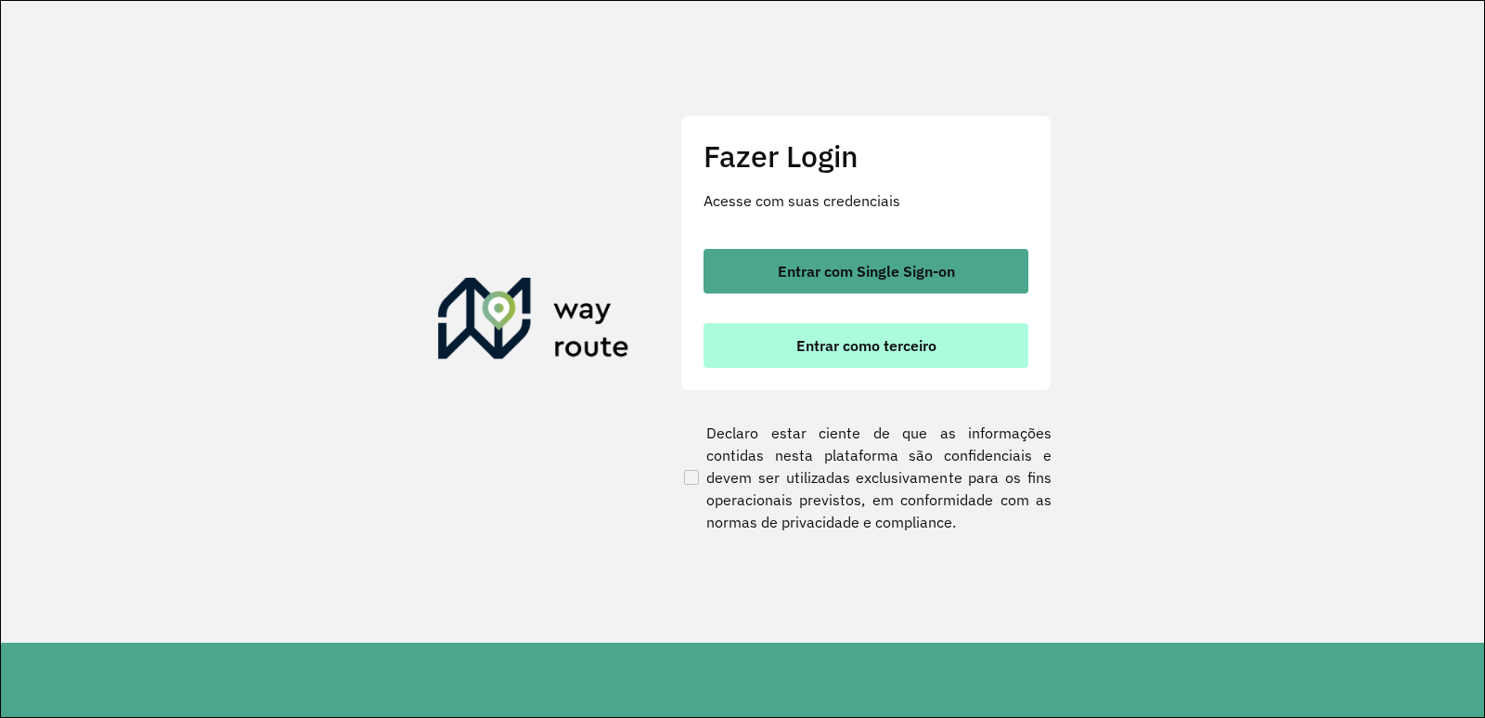
click at [771, 349] on button "Entrar como terceiro" at bounding box center [866, 345] width 325 height 45
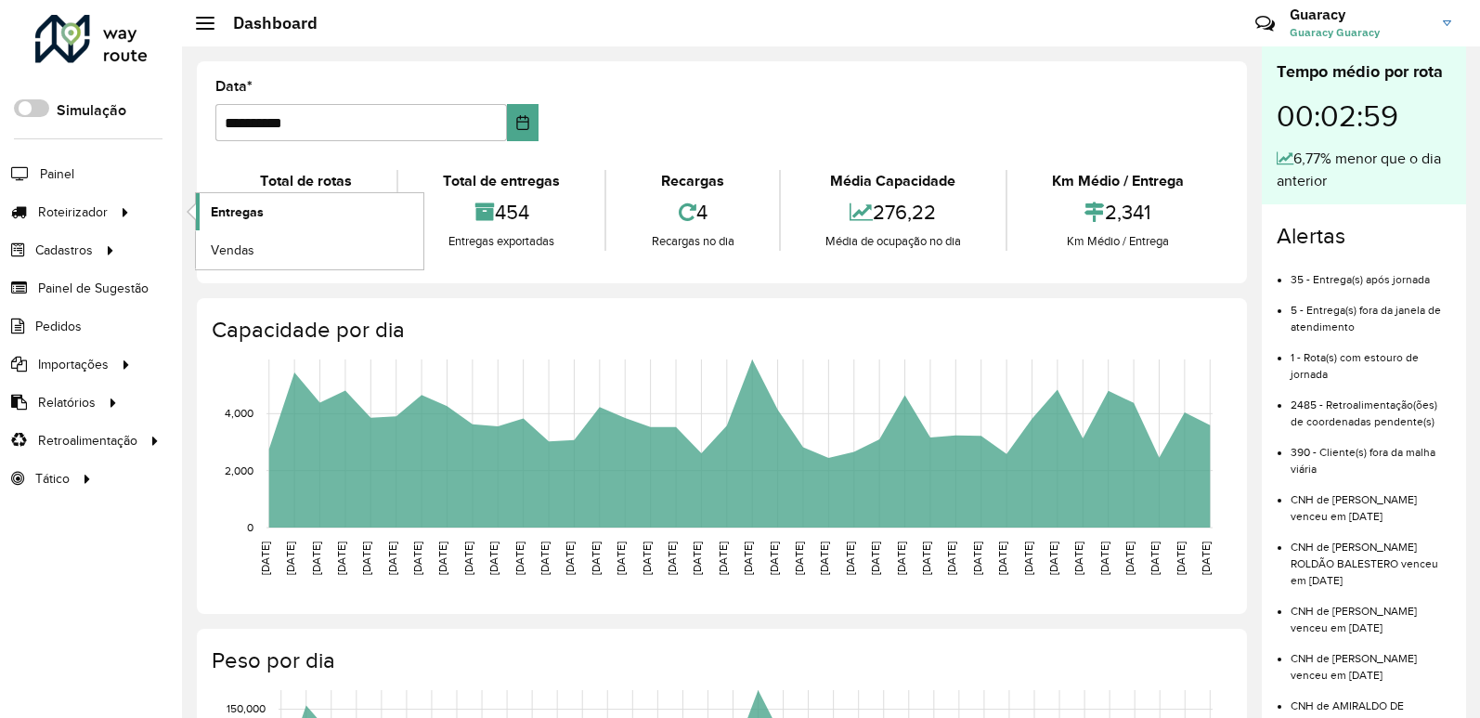
click at [224, 217] on span "Entregas" at bounding box center [237, 211] width 53 height 19
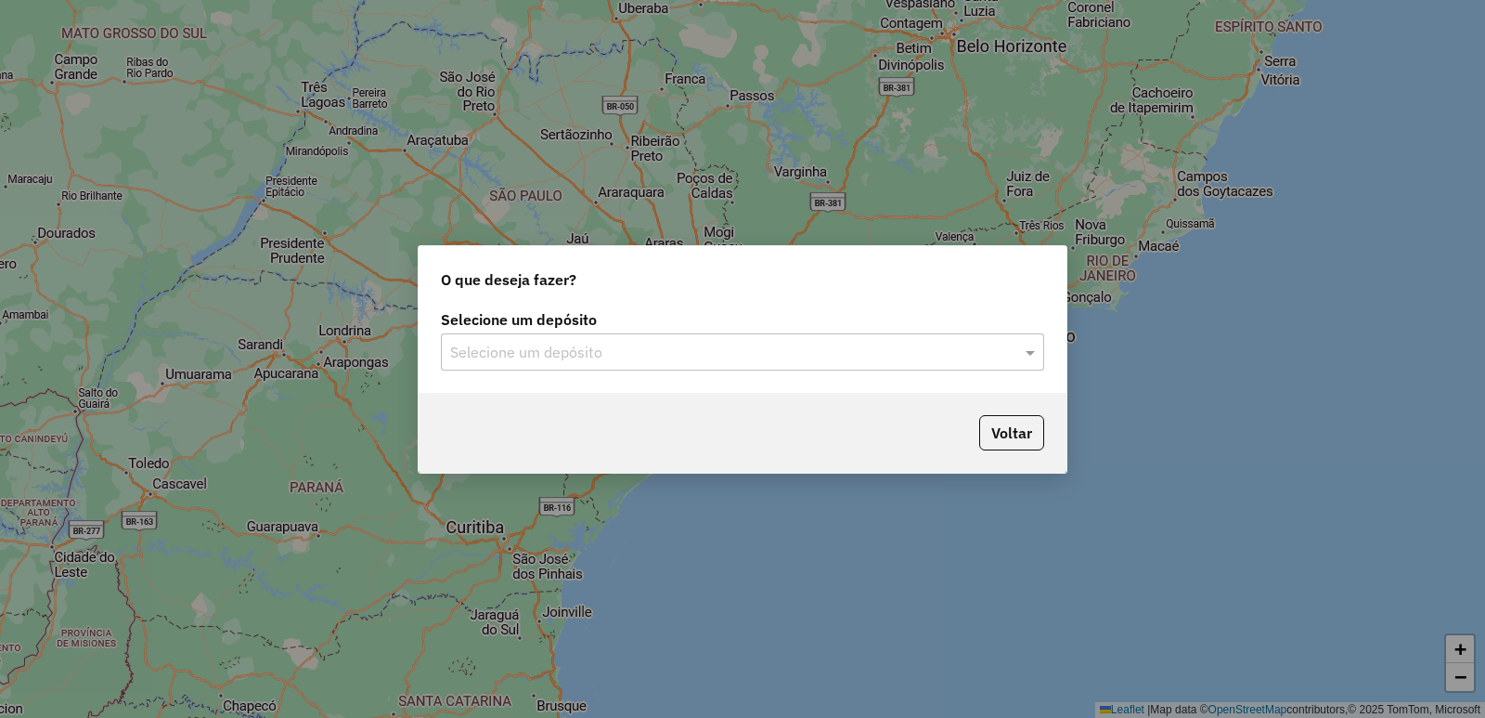
click at [550, 351] on input "text" at bounding box center [724, 353] width 548 height 22
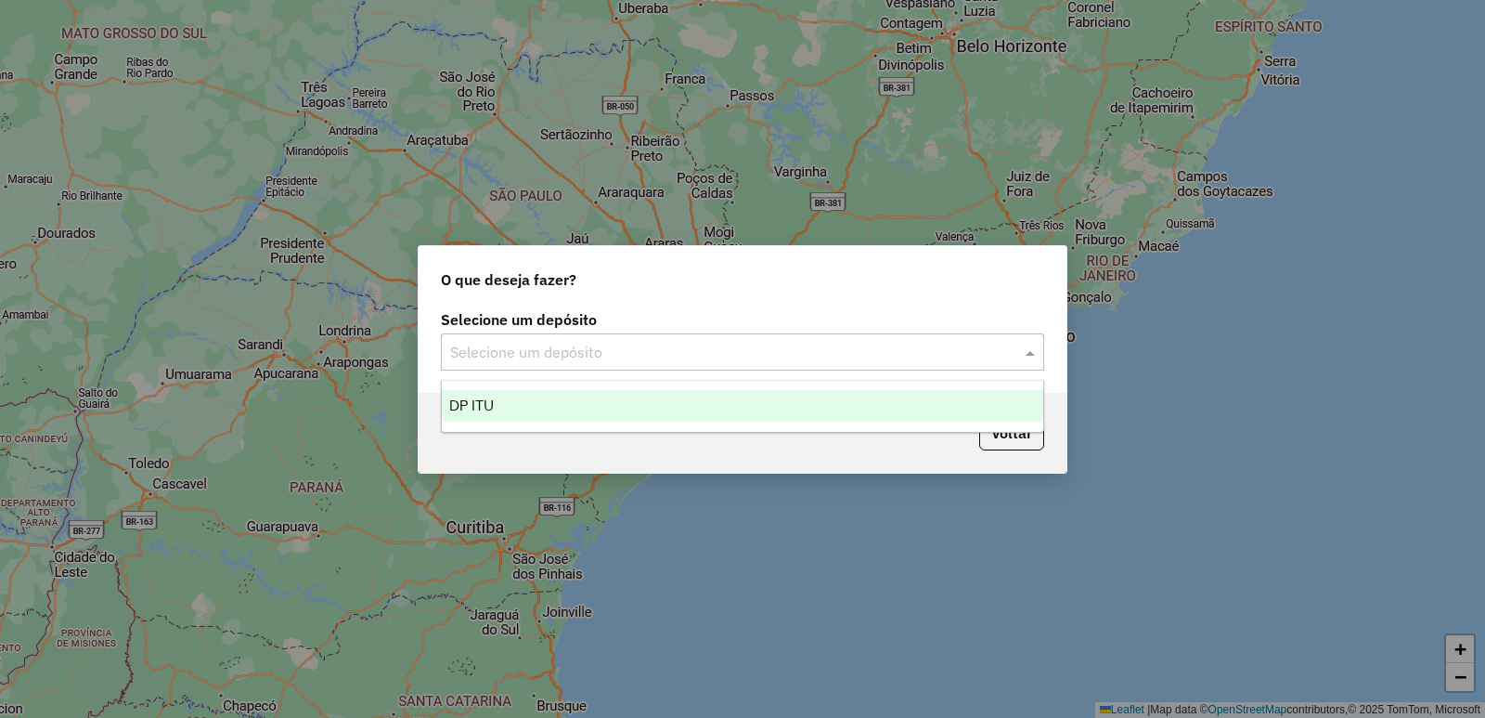
click at [550, 398] on div "DP ITU" at bounding box center [743, 406] width 602 height 32
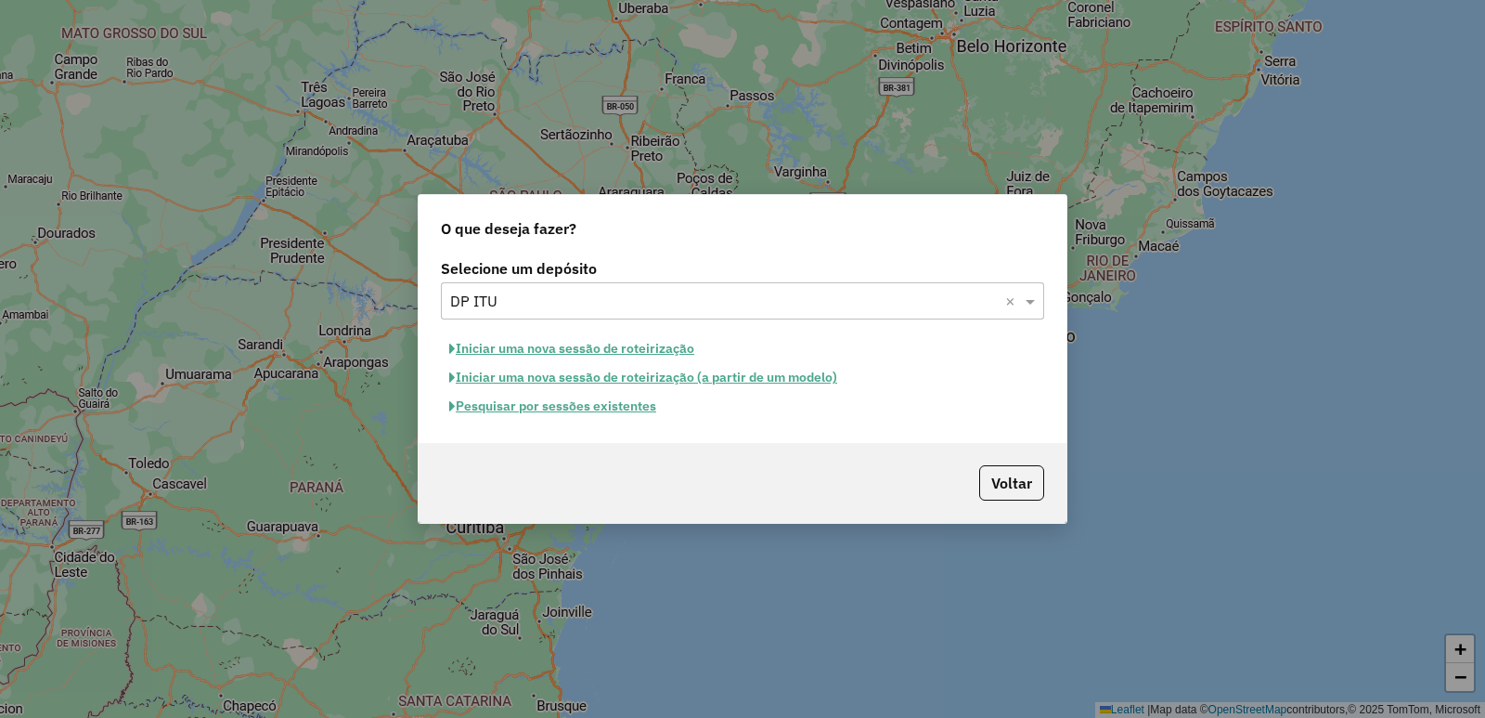
click at [552, 406] on button "Pesquisar por sessões existentes" at bounding box center [553, 406] width 224 height 29
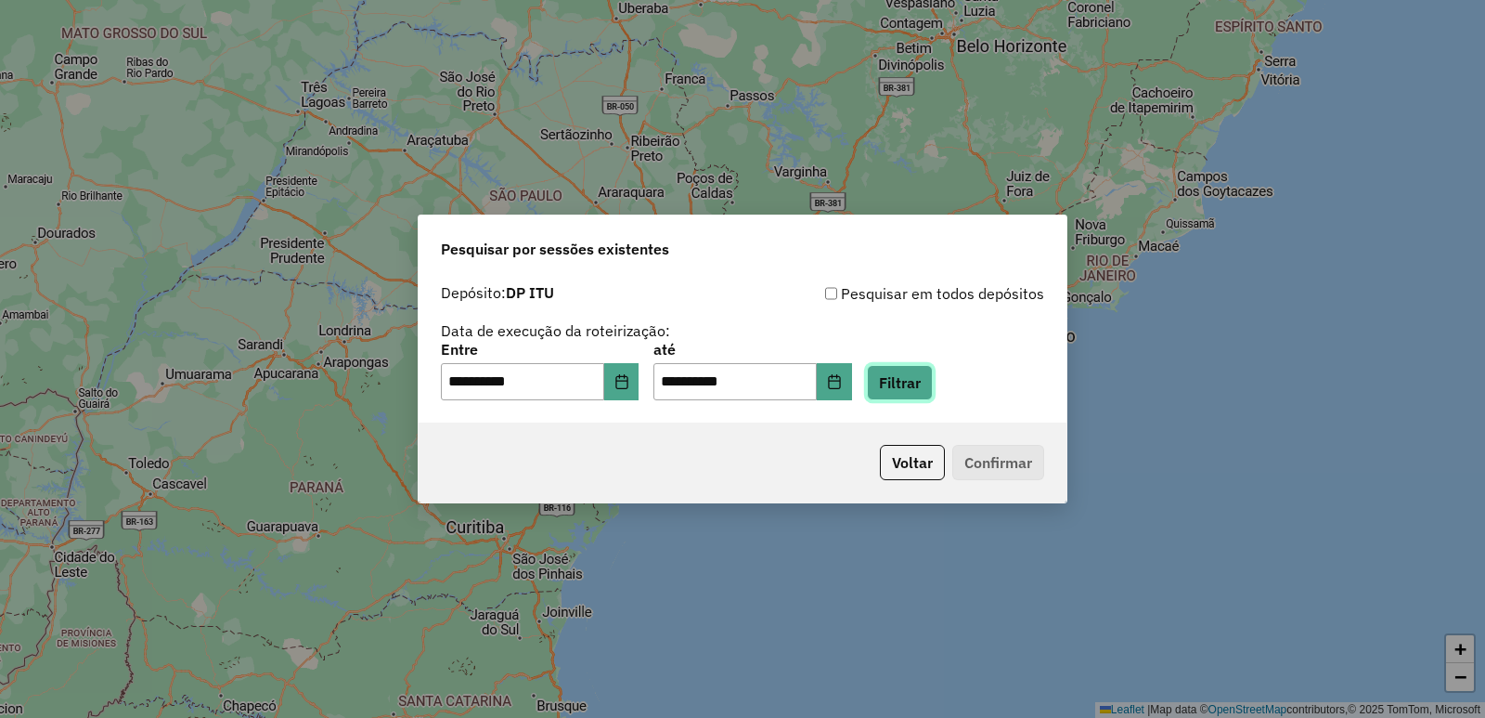
click at [909, 384] on button "Filtrar" at bounding box center [900, 382] width 66 height 35
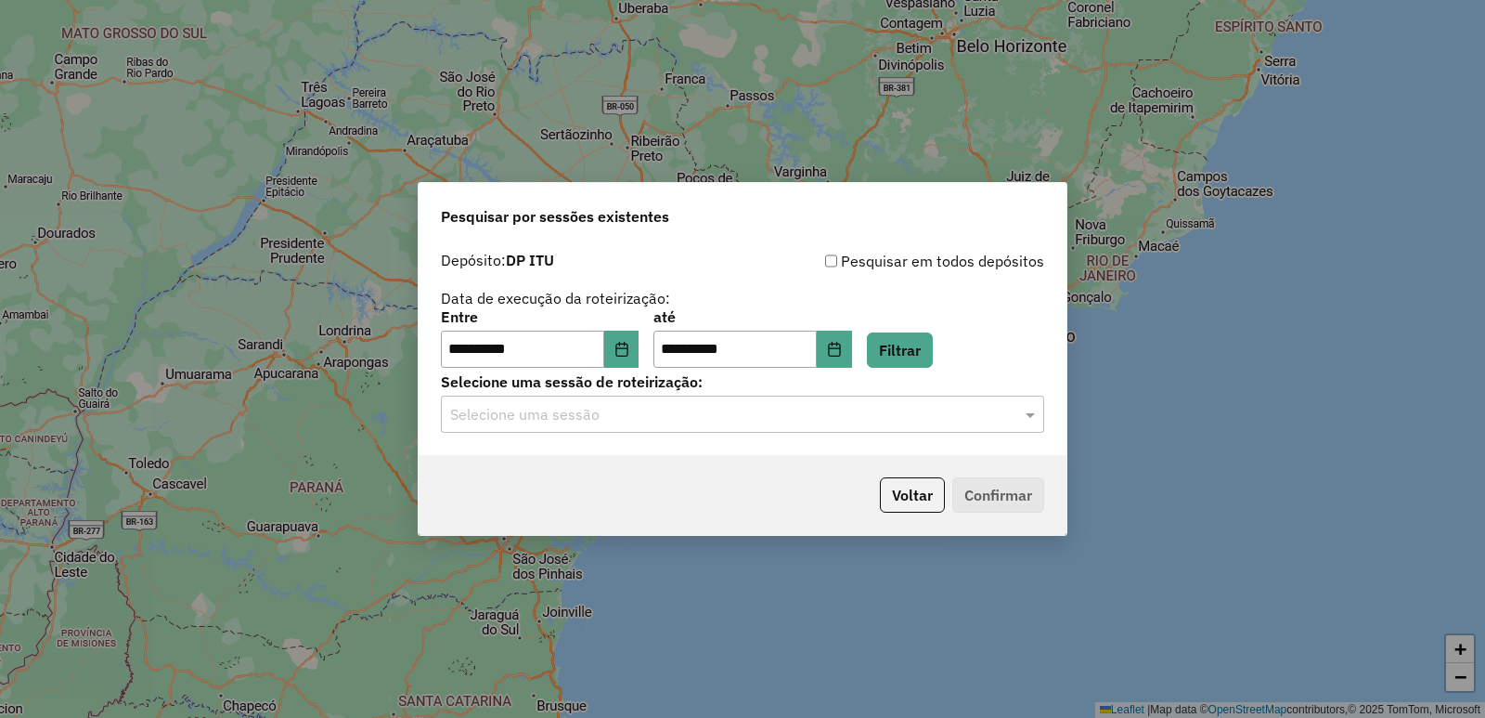
click at [537, 408] on input "text" at bounding box center [724, 415] width 548 height 22
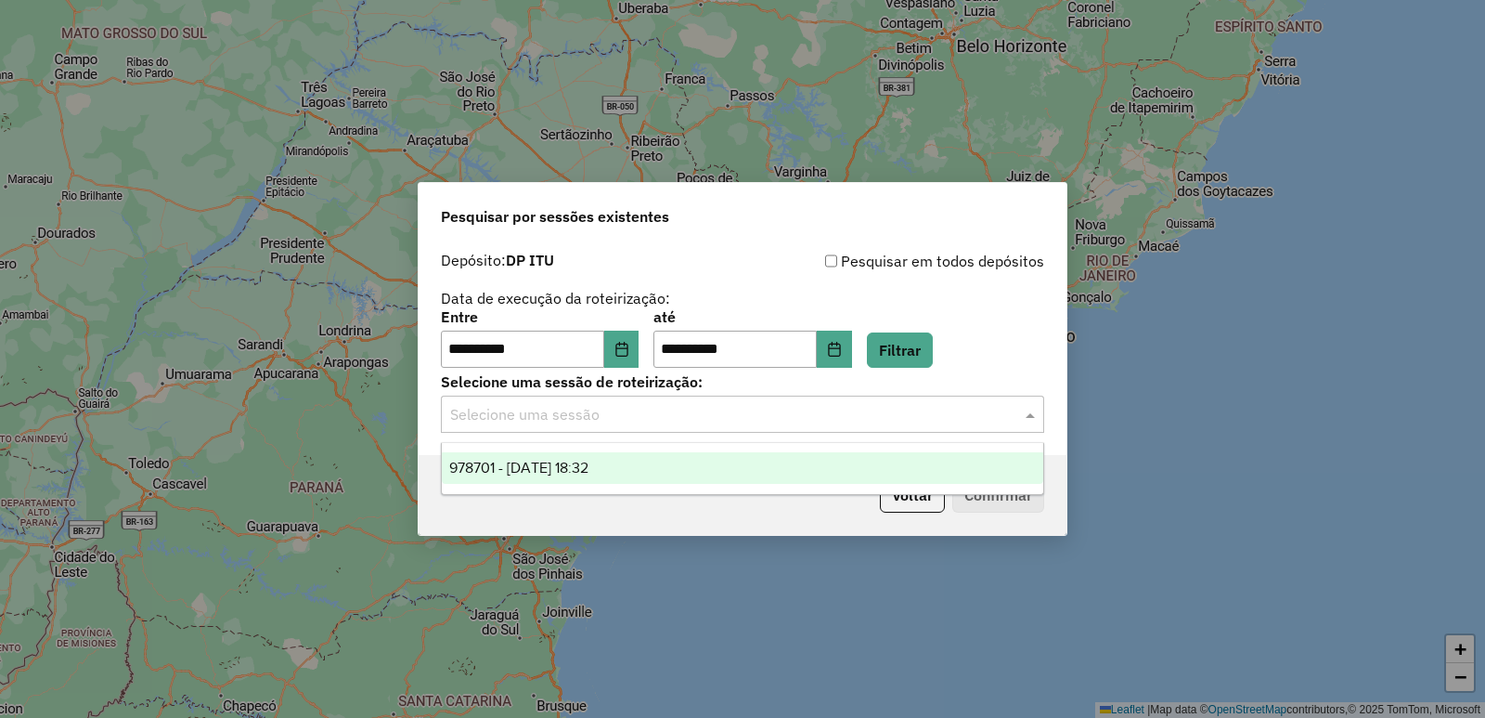
click at [541, 480] on div "978701 - 13/08/2025 18:32" at bounding box center [743, 468] width 602 height 32
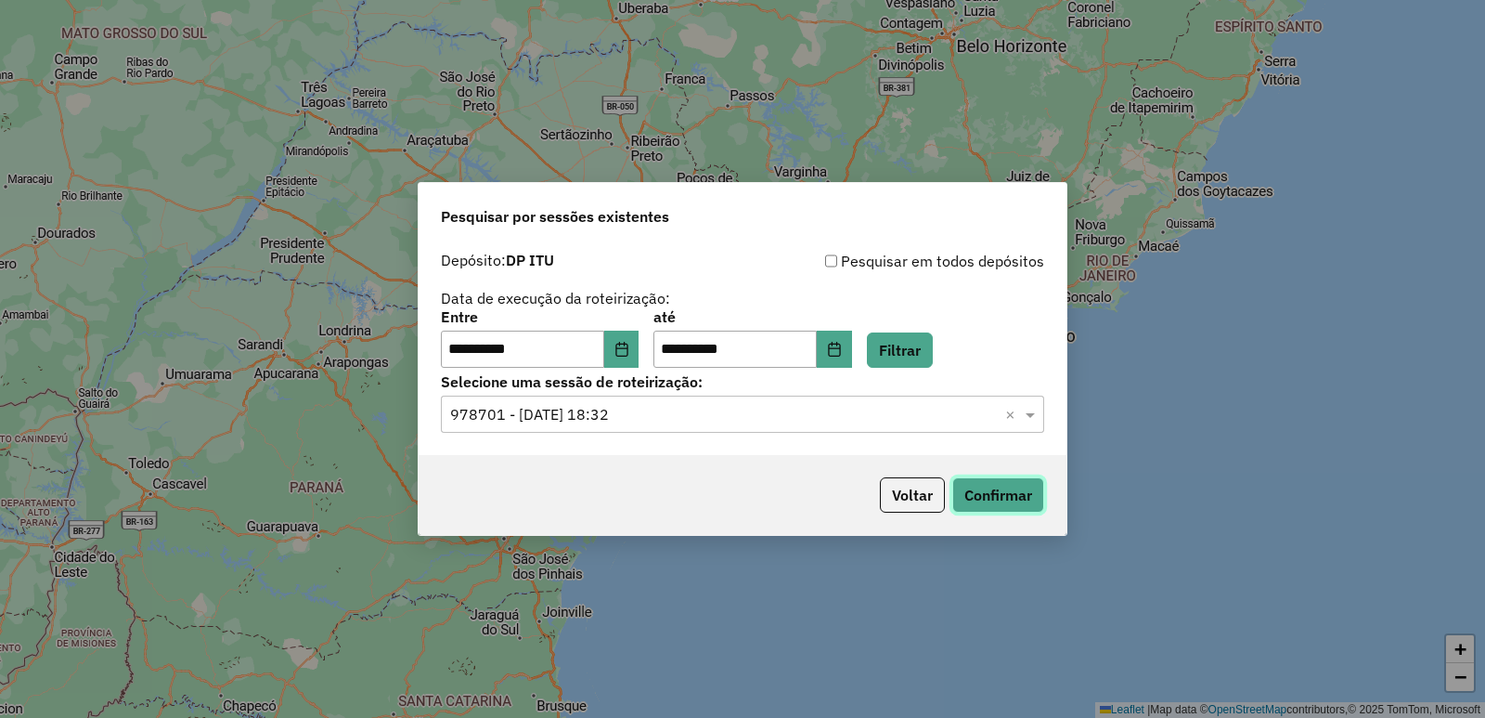
drag, startPoint x: 968, startPoint y: 485, endPoint x: 973, endPoint y: 476, distance: 9.6
click at [969, 483] on button "Confirmar" at bounding box center [998, 494] width 92 height 35
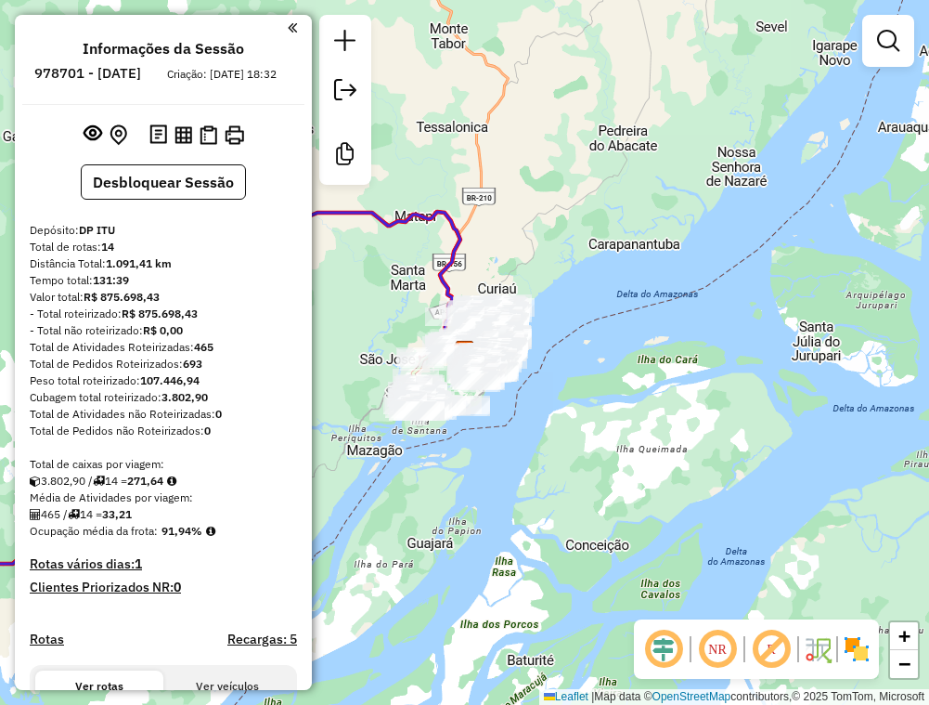
click at [854, 355] on div "Janela de atendimento Grade de atendimento Capacidade Transportadoras Veículos …" at bounding box center [464, 352] width 929 height 705
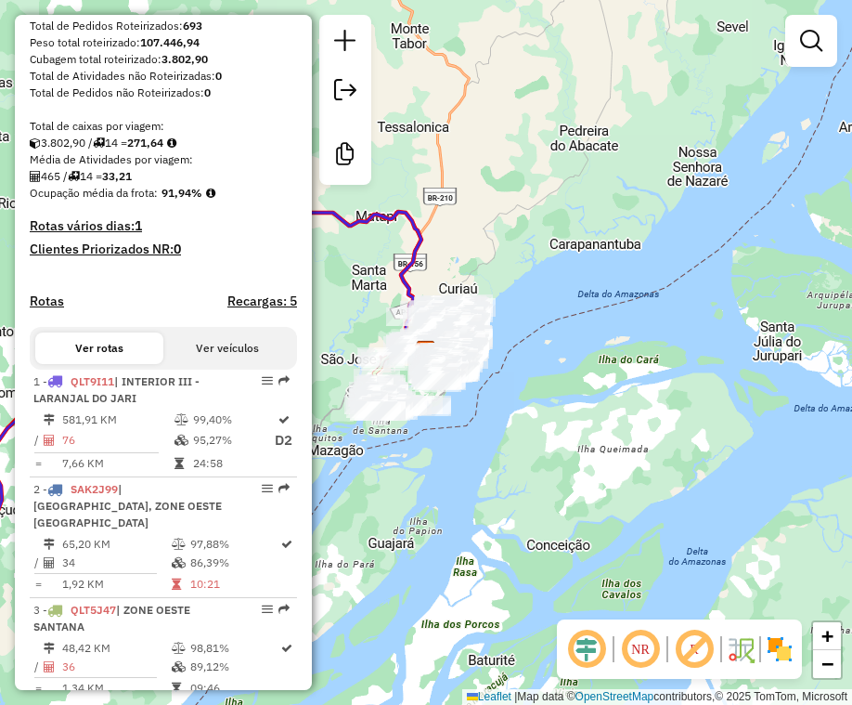
scroll to position [371, 0]
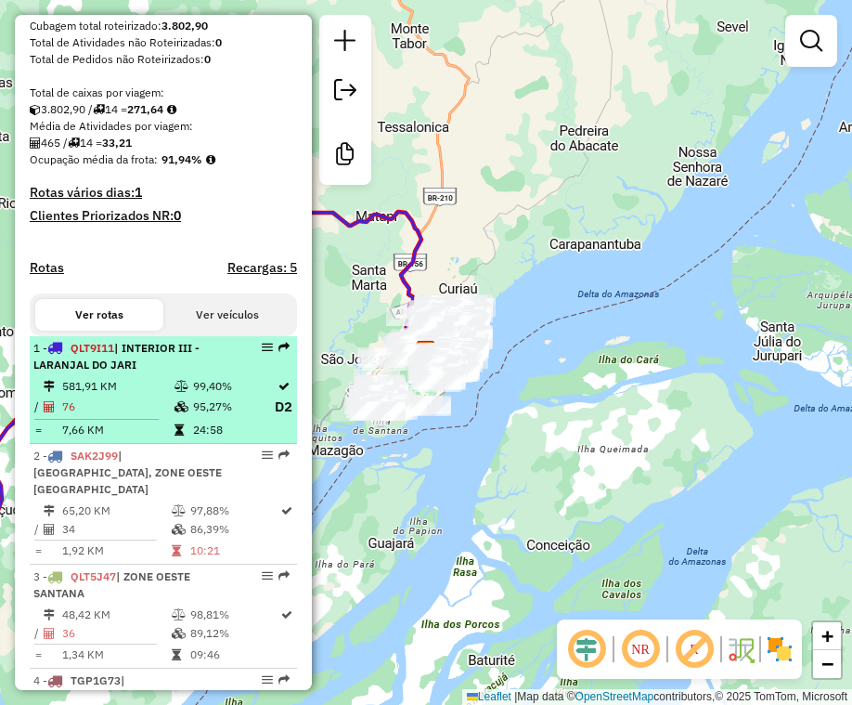
click at [182, 412] on icon at bounding box center [182, 406] width 14 height 11
select select "**********"
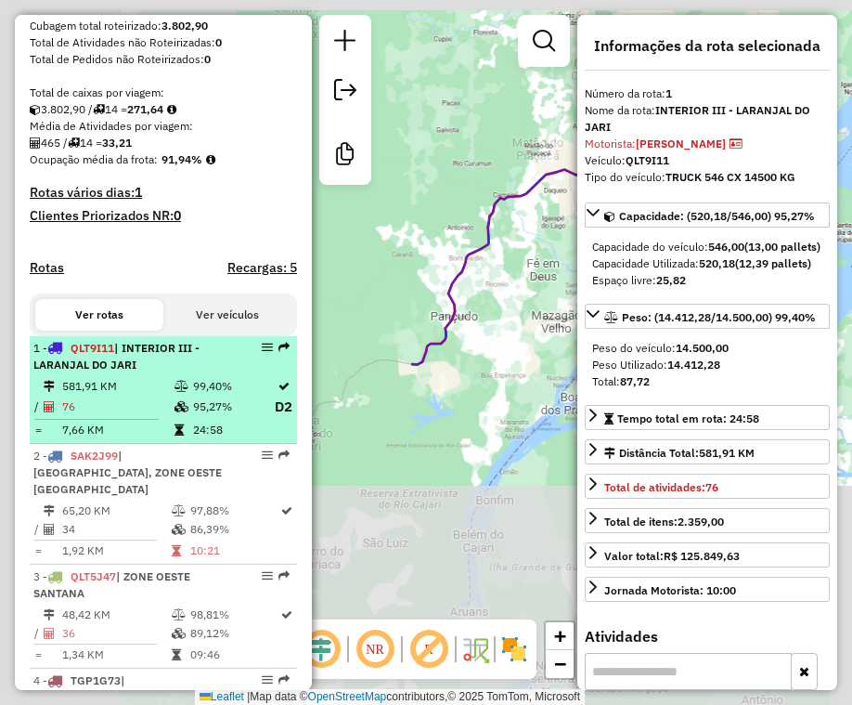
scroll to position [557, 0]
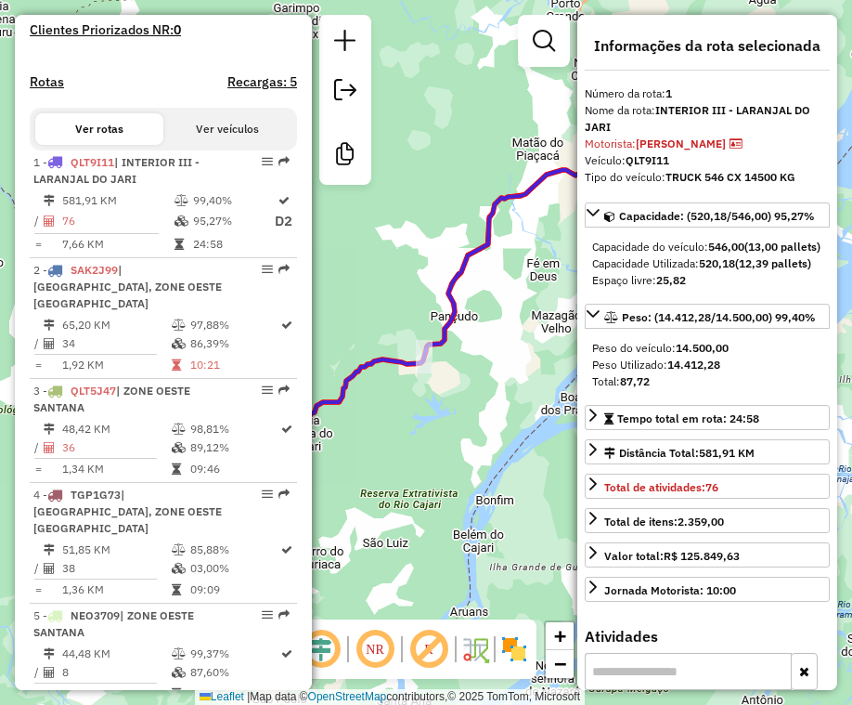
drag, startPoint x: 187, startPoint y: 320, endPoint x: 840, endPoint y: 458, distance: 667.8
click at [189, 320] on td "97,88%" at bounding box center [234, 325] width 90 height 19
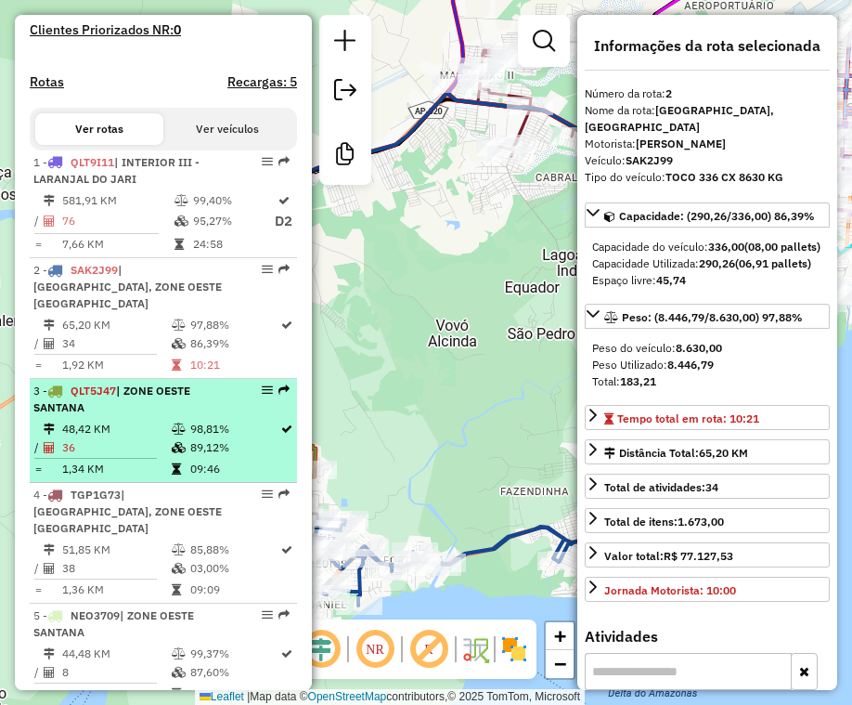
click at [179, 442] on icon at bounding box center [179, 447] width 14 height 11
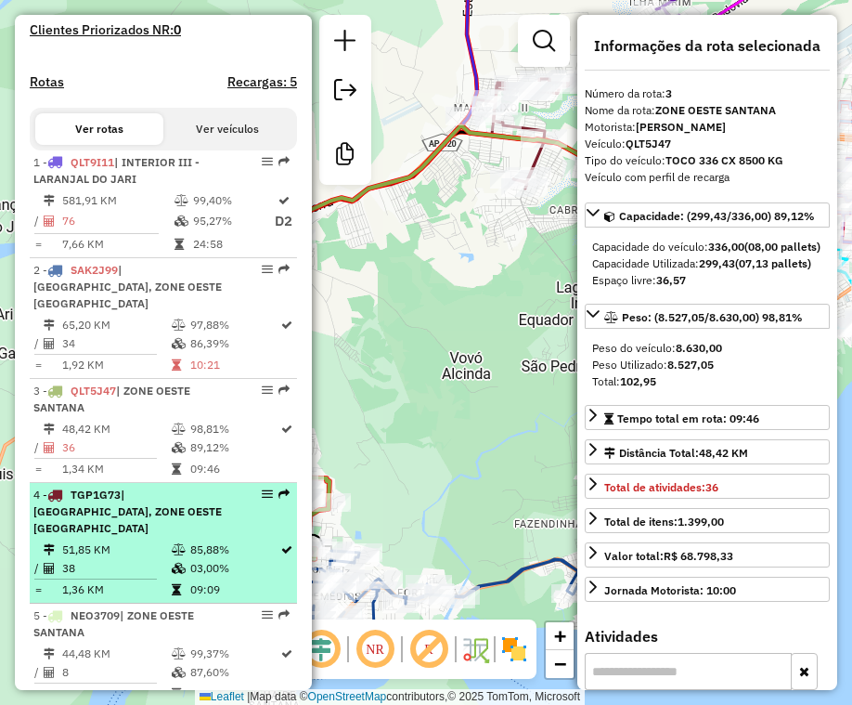
click at [132, 559] on td "38" at bounding box center [116, 568] width 110 height 19
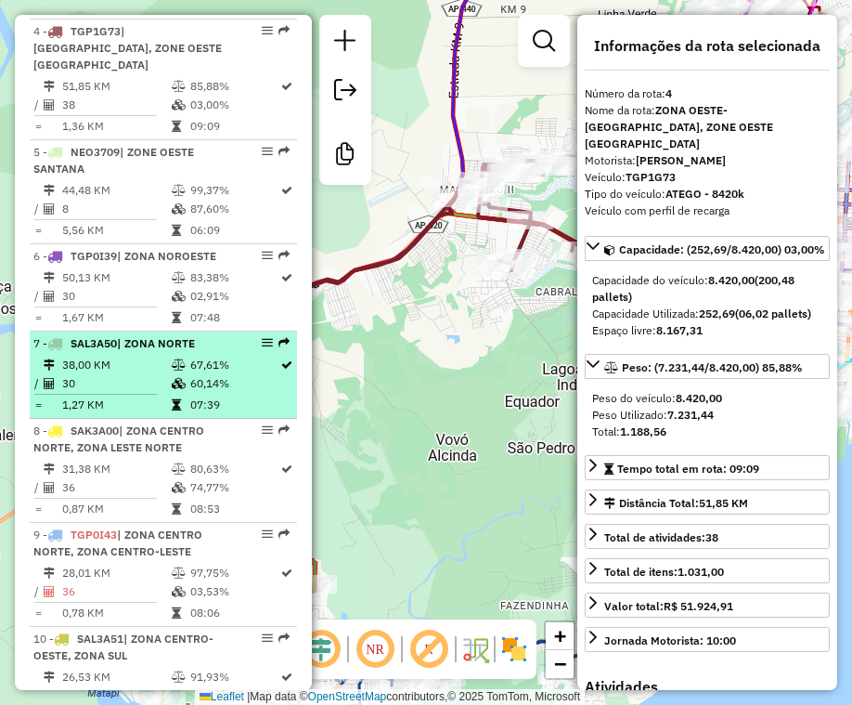
scroll to position [1021, 0]
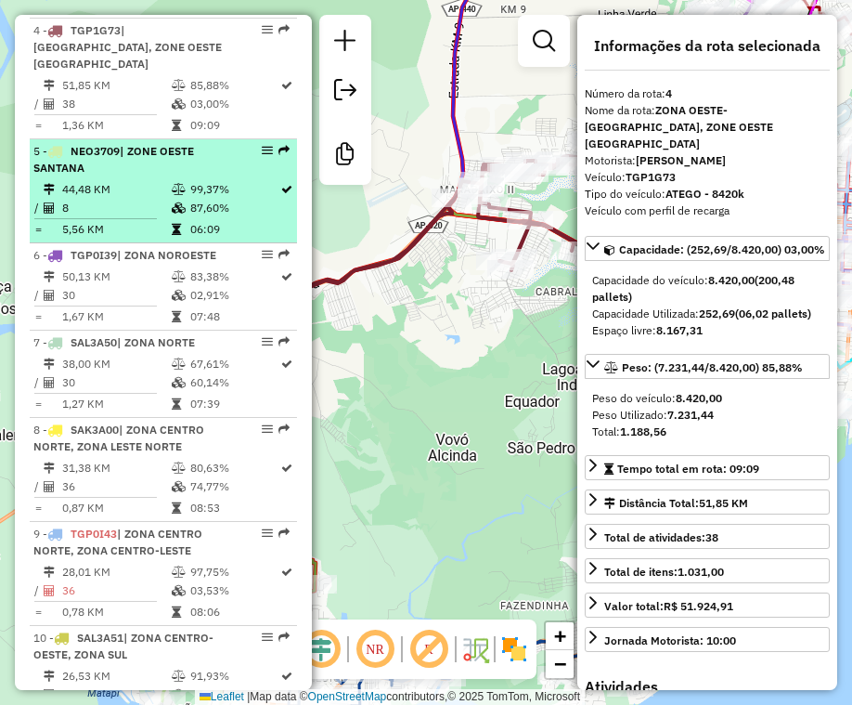
click at [104, 220] on td "5,56 KM" at bounding box center [116, 229] width 110 height 19
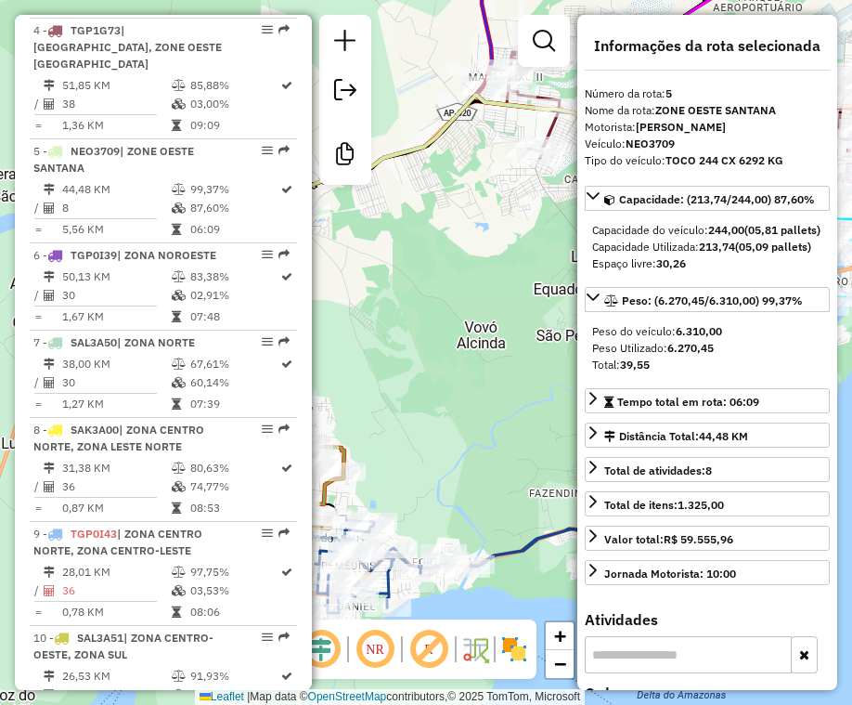
drag, startPoint x: 185, startPoint y: 276, endPoint x: 389, endPoint y: 338, distance: 213.5
click at [185, 286] on td at bounding box center [180, 295] width 19 height 19
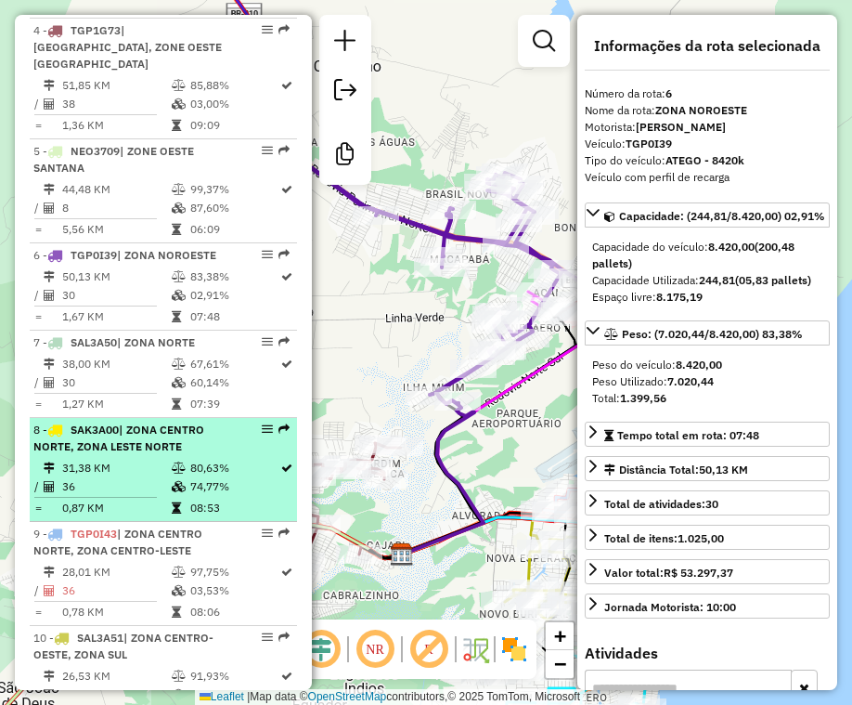
click at [158, 477] on td "36" at bounding box center [116, 486] width 110 height 19
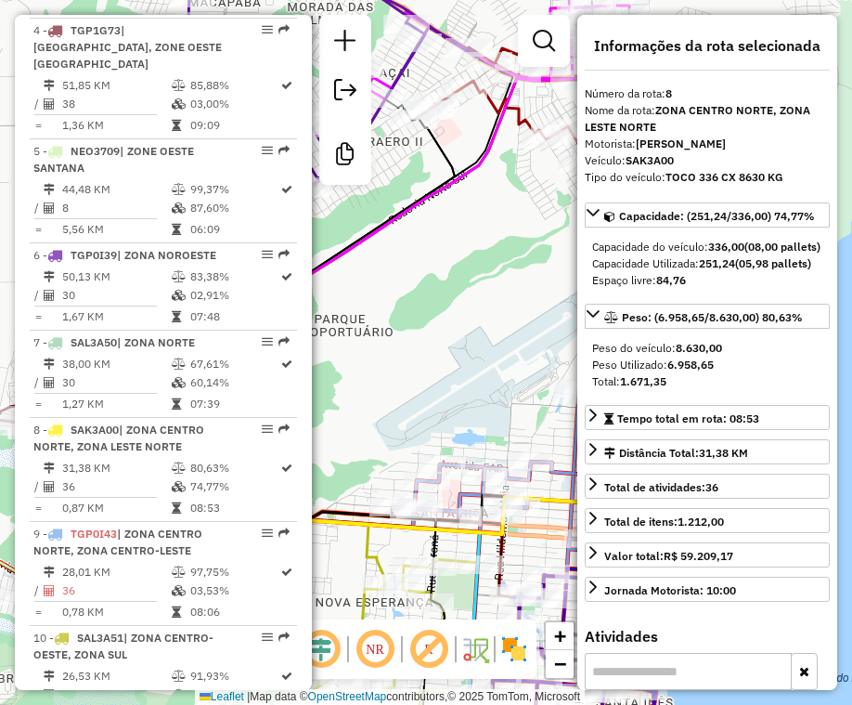
drag, startPoint x: 115, startPoint y: 355, endPoint x: 851, endPoint y: 570, distance: 767.0
click at [115, 355] on td "38,00 KM" at bounding box center [116, 364] width 110 height 19
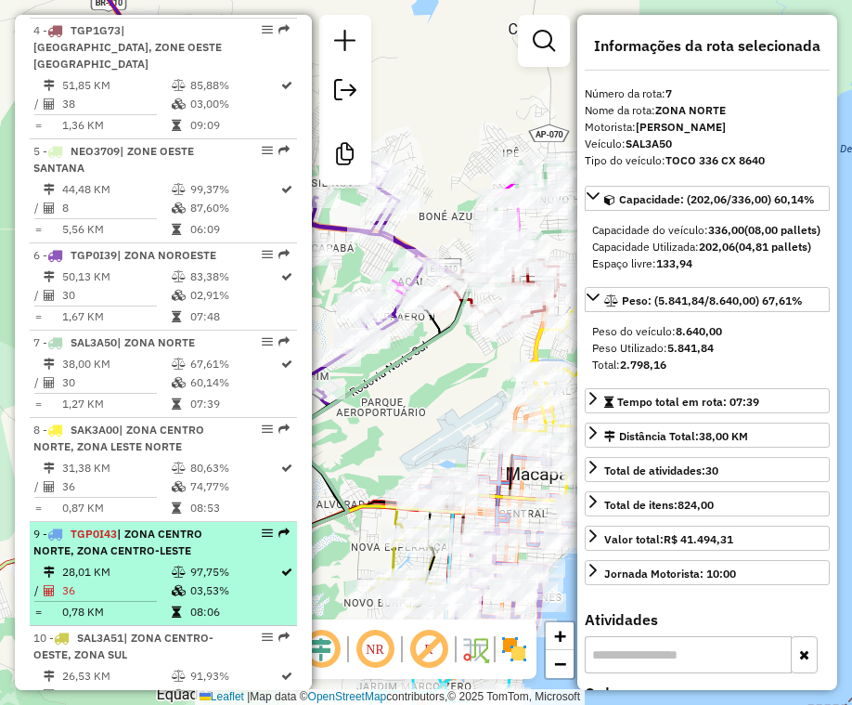
click at [181, 566] on icon at bounding box center [179, 571] width 14 height 11
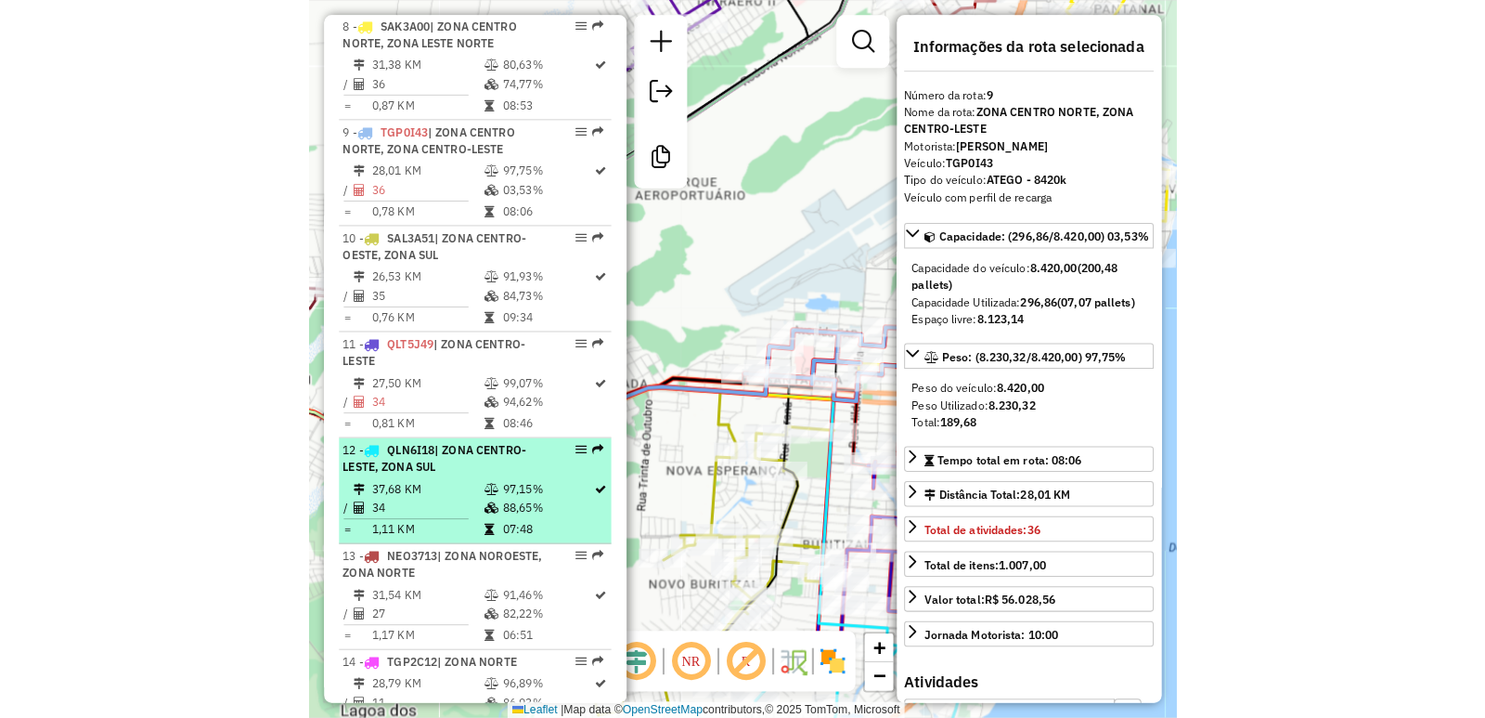
scroll to position [1475, 0]
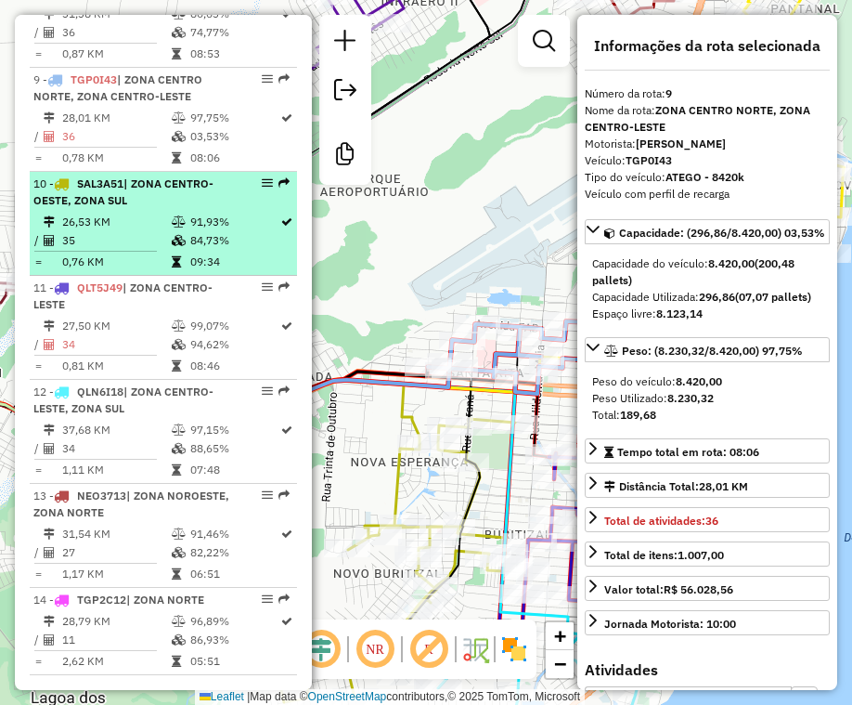
click at [115, 252] on td "0,76 KM" at bounding box center [116, 261] width 110 height 19
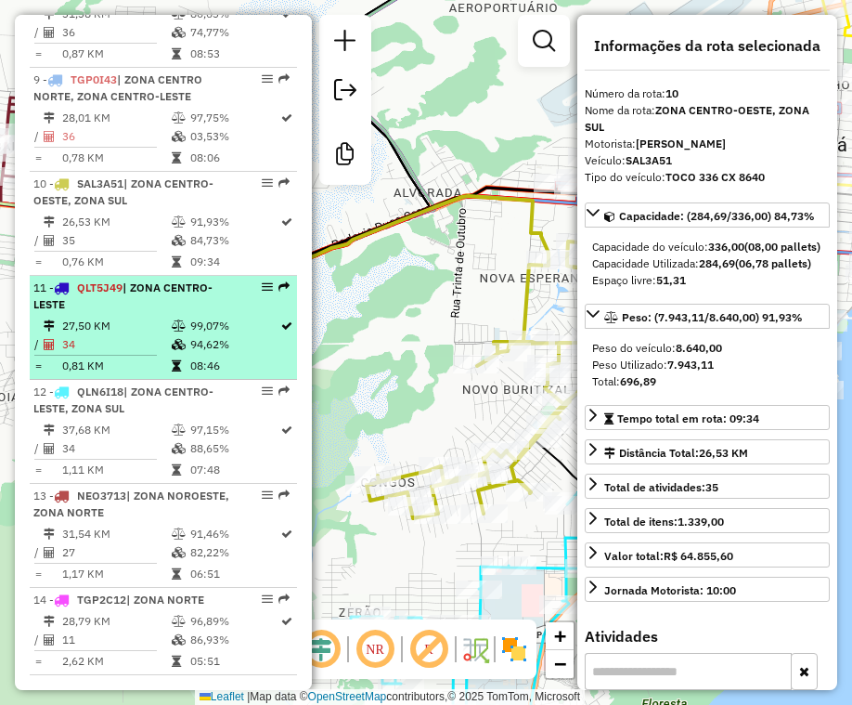
click at [97, 335] on td "34" at bounding box center [116, 344] width 110 height 19
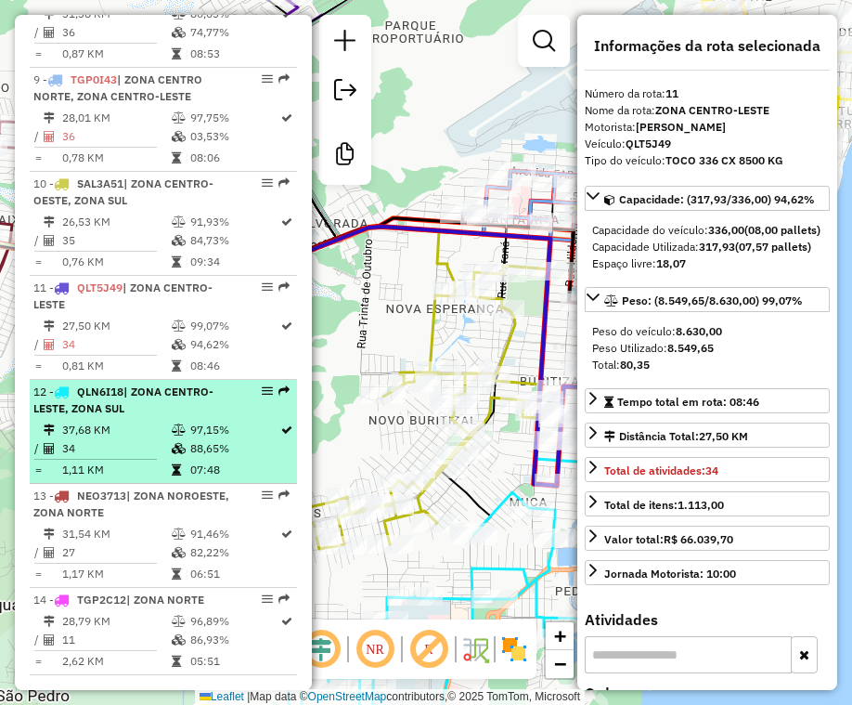
click at [225, 439] on td "88,65%" at bounding box center [234, 448] width 90 height 19
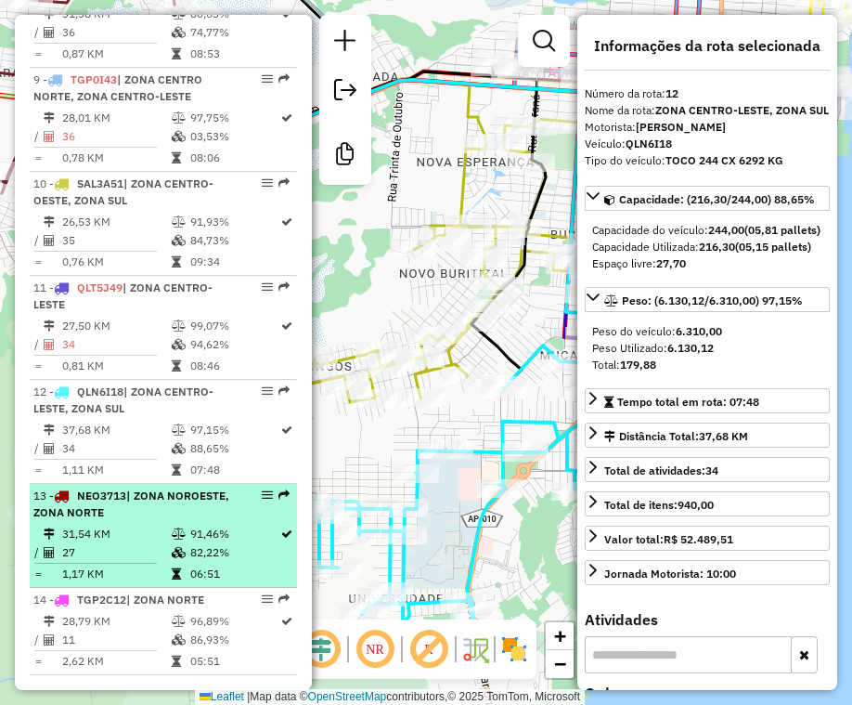
click at [218, 543] on td "82,22%" at bounding box center [234, 552] width 90 height 19
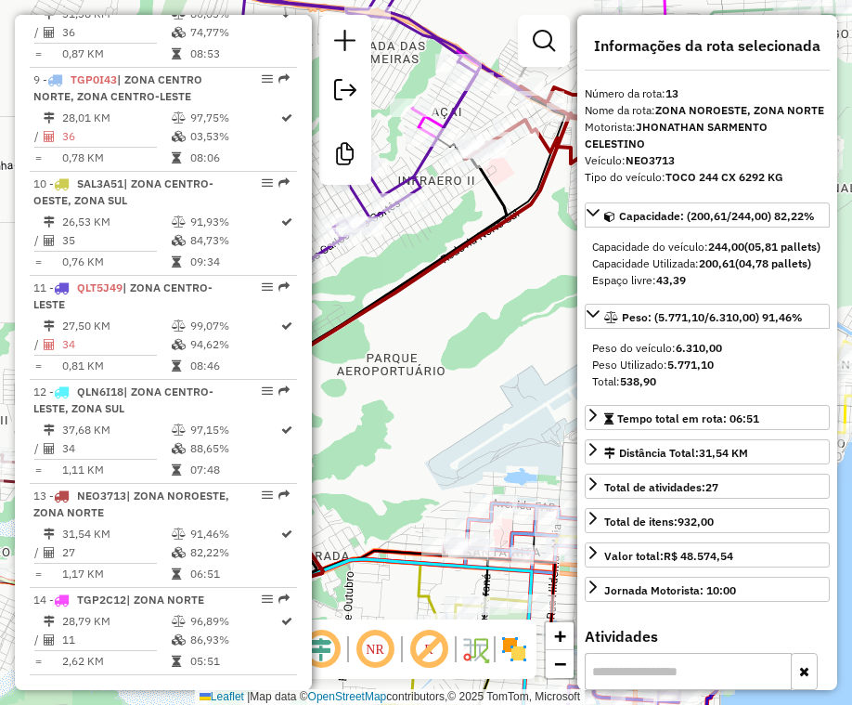
drag, startPoint x: 183, startPoint y: 589, endPoint x: 569, endPoint y: 577, distance: 386.4
click at [183, 592] on span "| ZONA NORTE" at bounding box center [165, 599] width 78 height 14
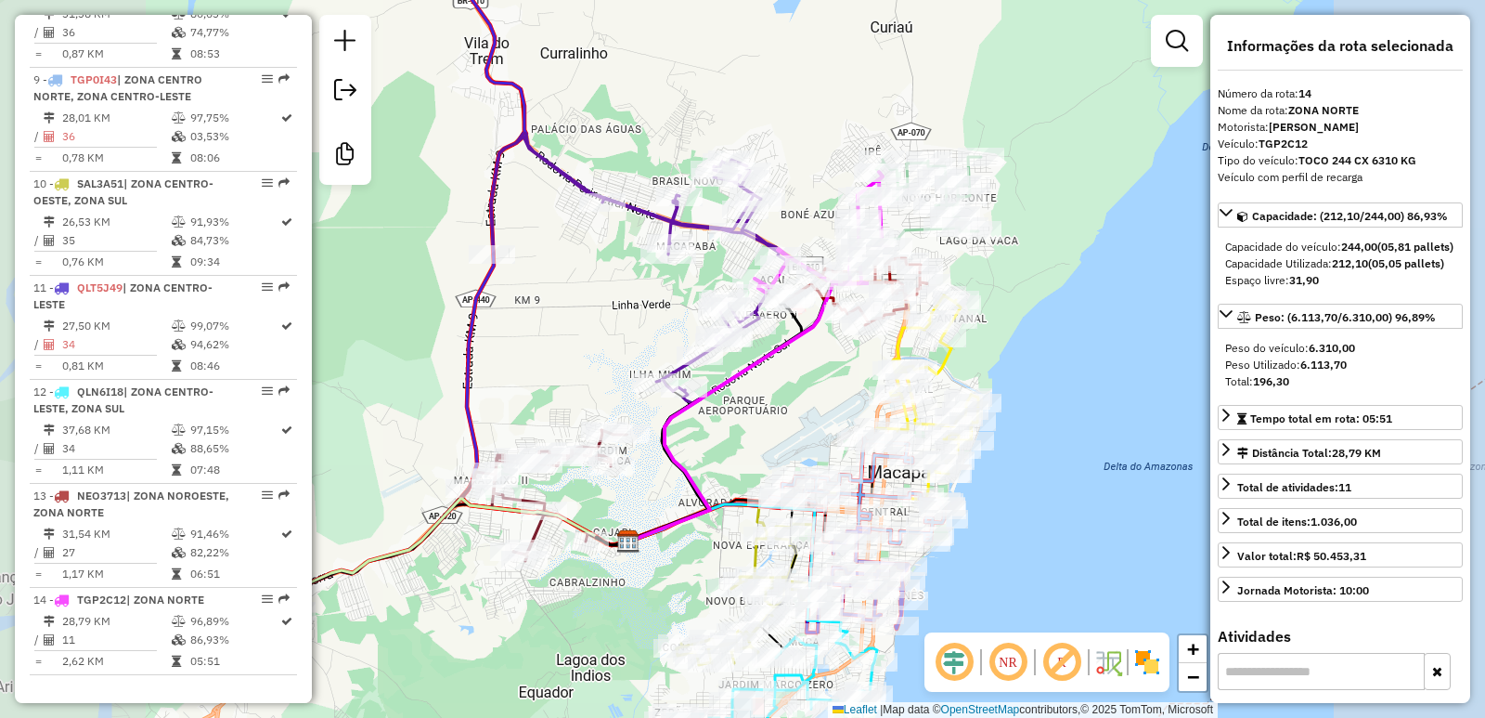
scroll to position [1462, 0]
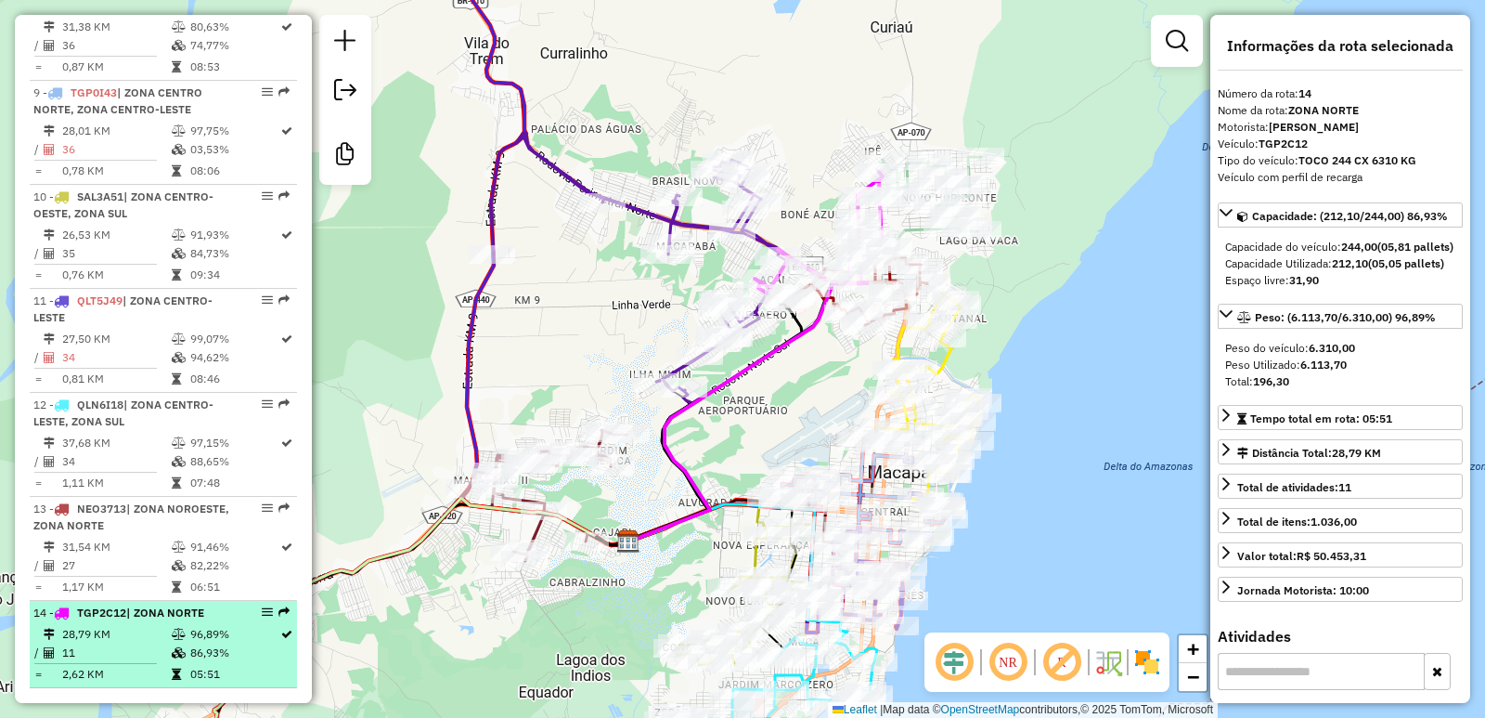
click at [103, 665] on td "2,62 KM" at bounding box center [116, 674] width 110 height 19
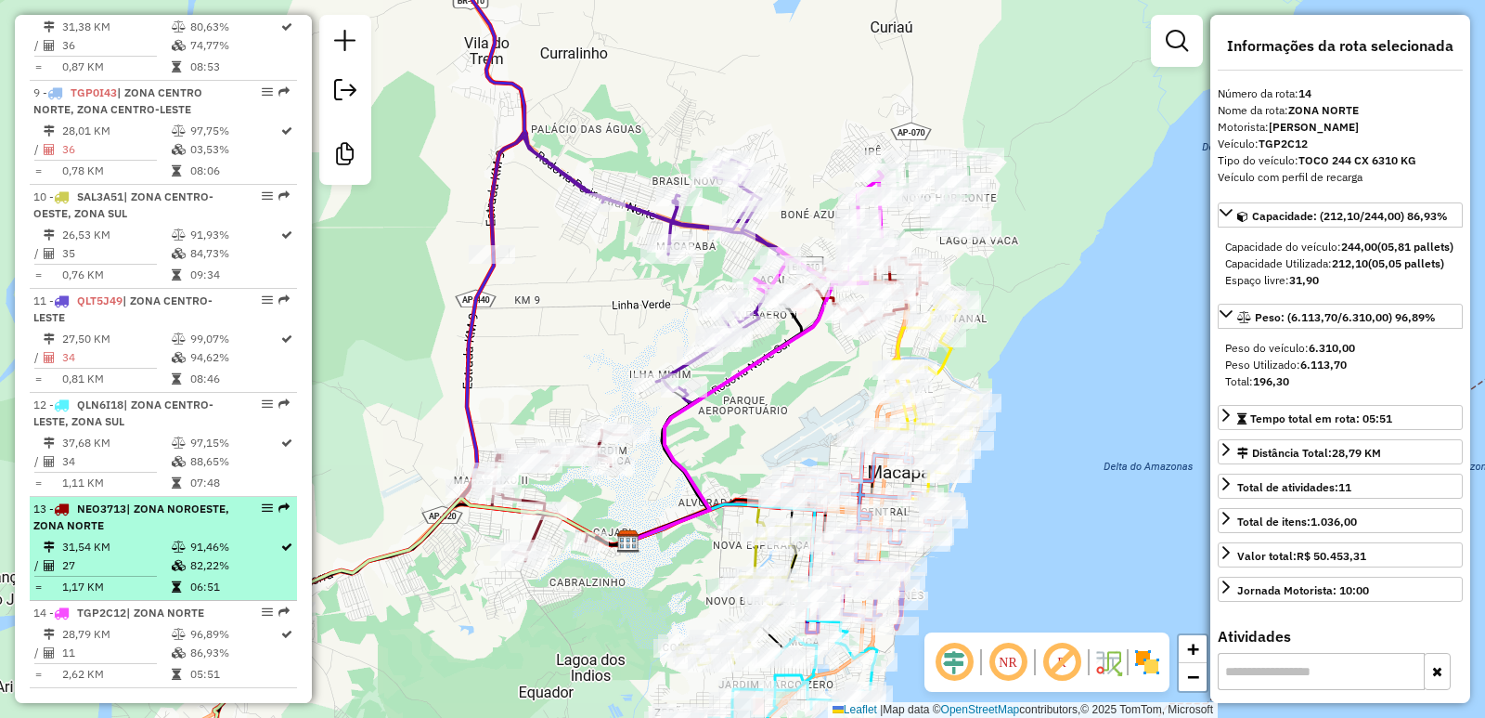
click at [110, 556] on td "27" at bounding box center [116, 565] width 110 height 19
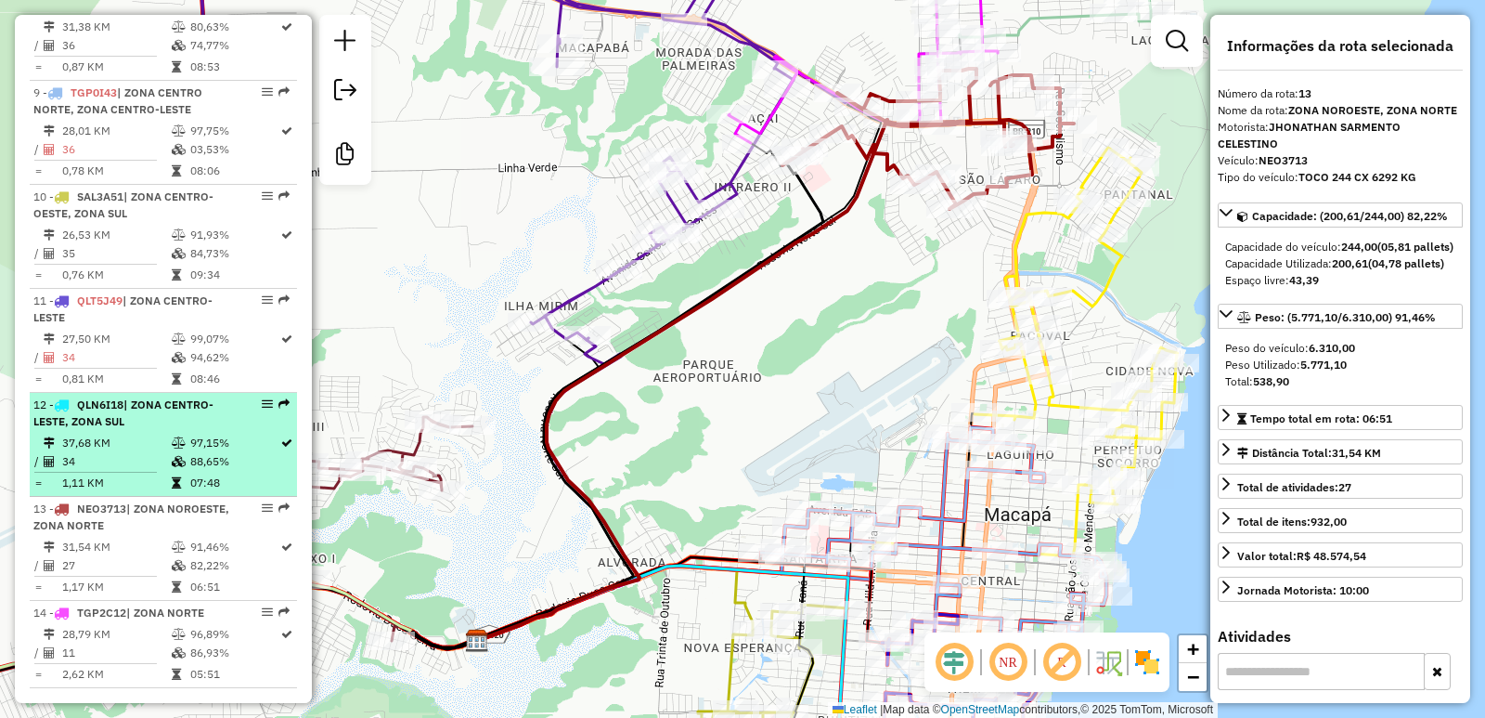
click at [134, 434] on td "37,68 KM" at bounding box center [116, 443] width 110 height 19
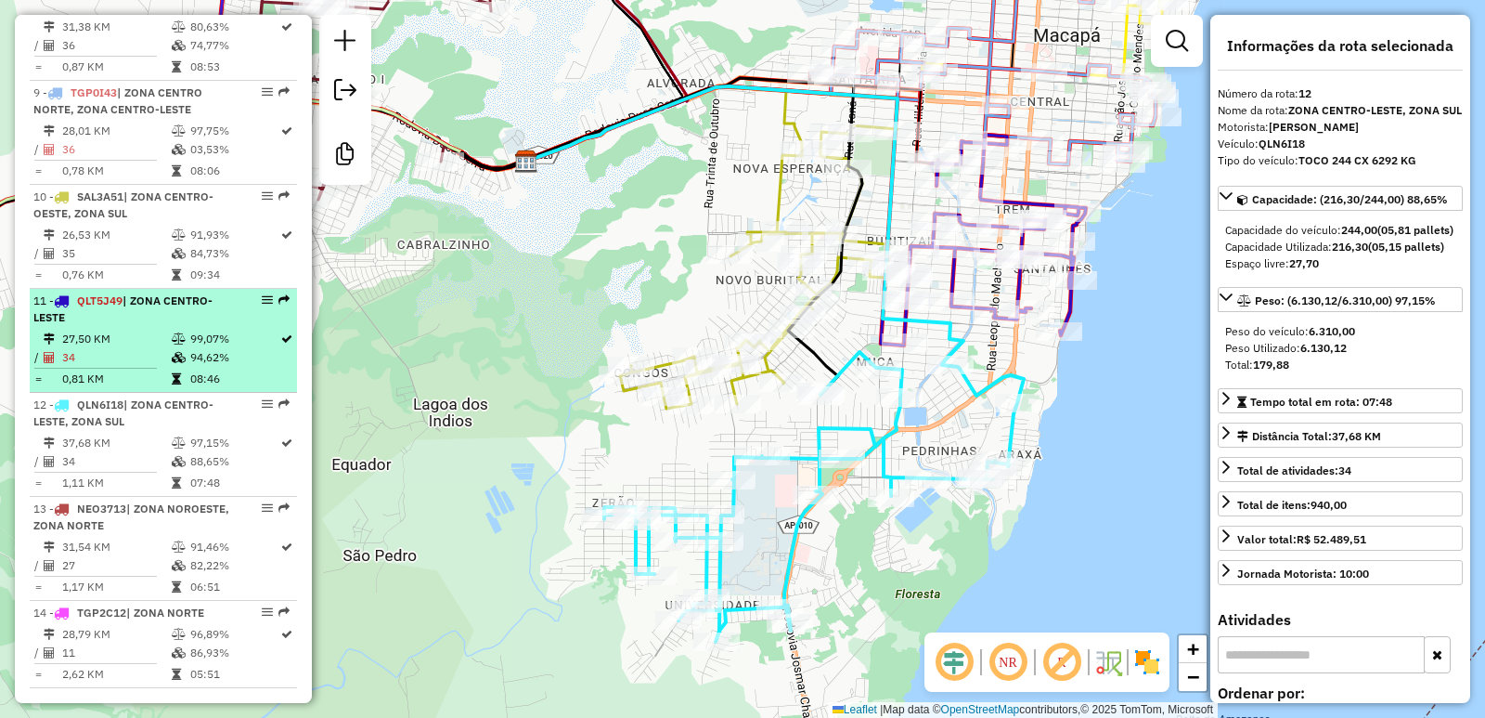
click at [114, 348] on td "34" at bounding box center [116, 357] width 110 height 19
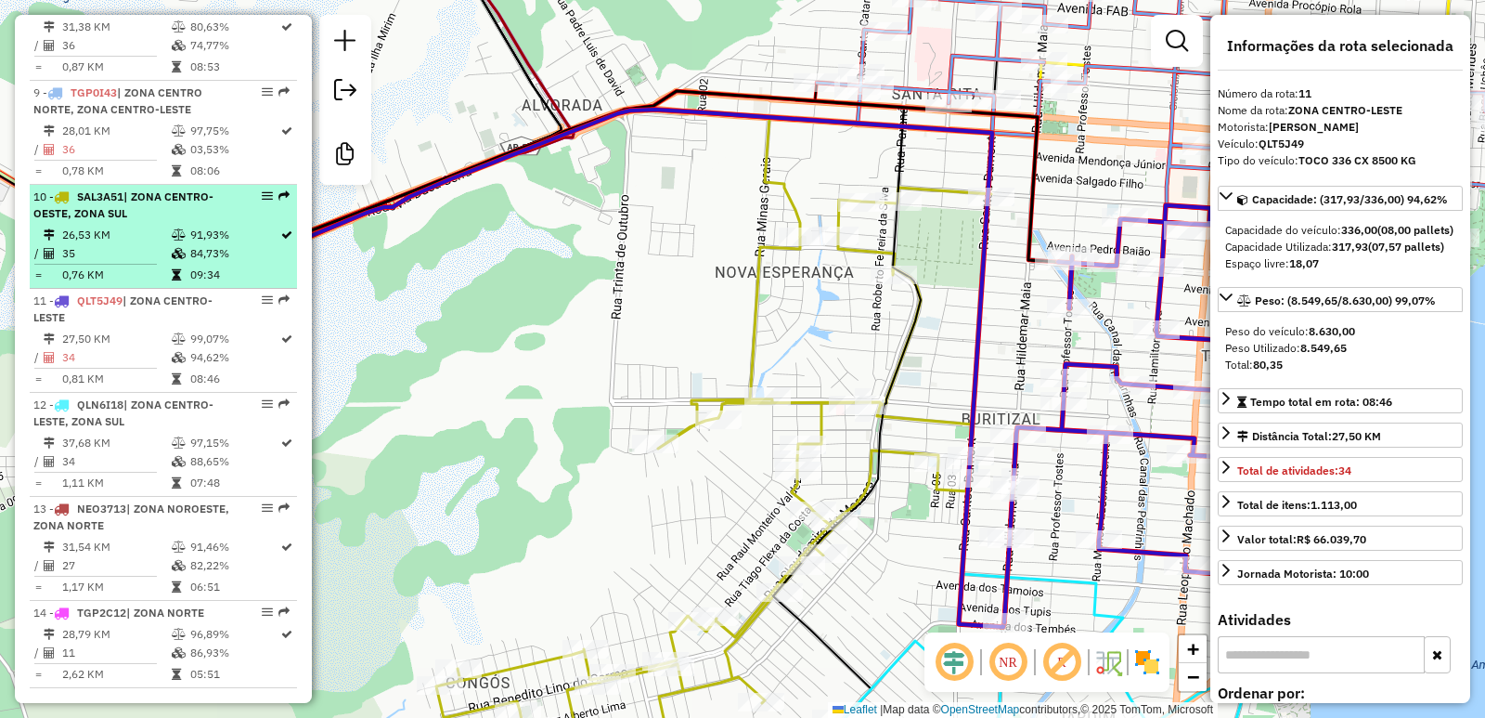
click at [95, 226] on td "26,53 KM" at bounding box center [116, 235] width 110 height 19
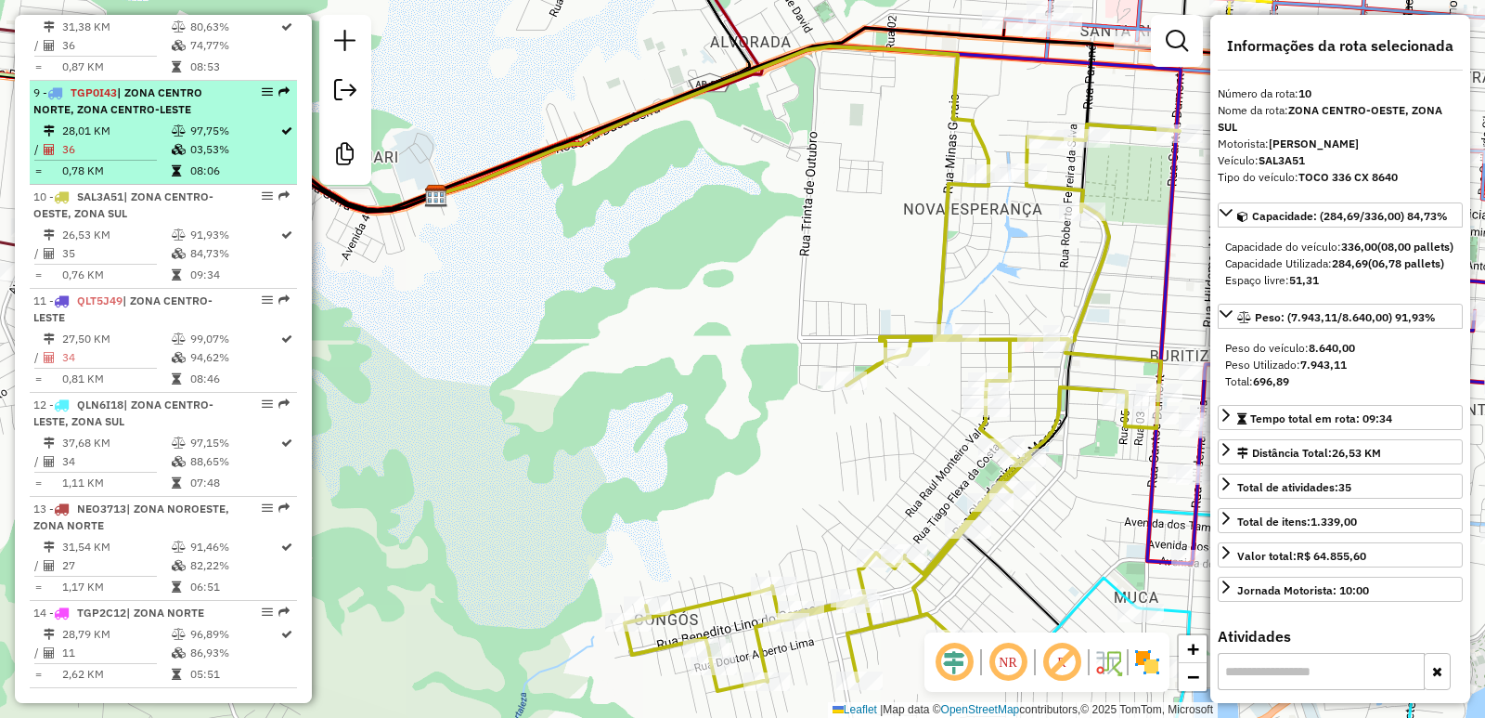
click at [91, 140] on td "36" at bounding box center [116, 149] width 110 height 19
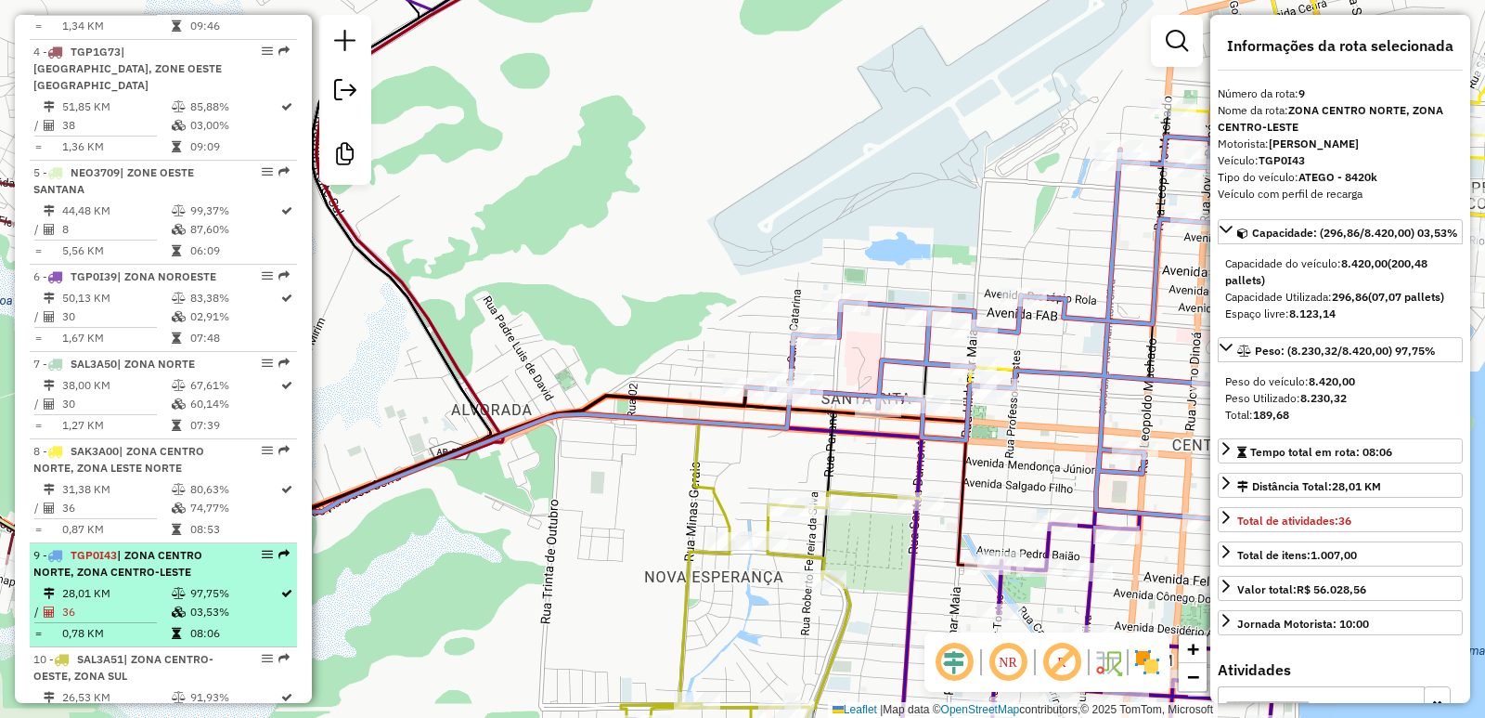
scroll to position [998, 0]
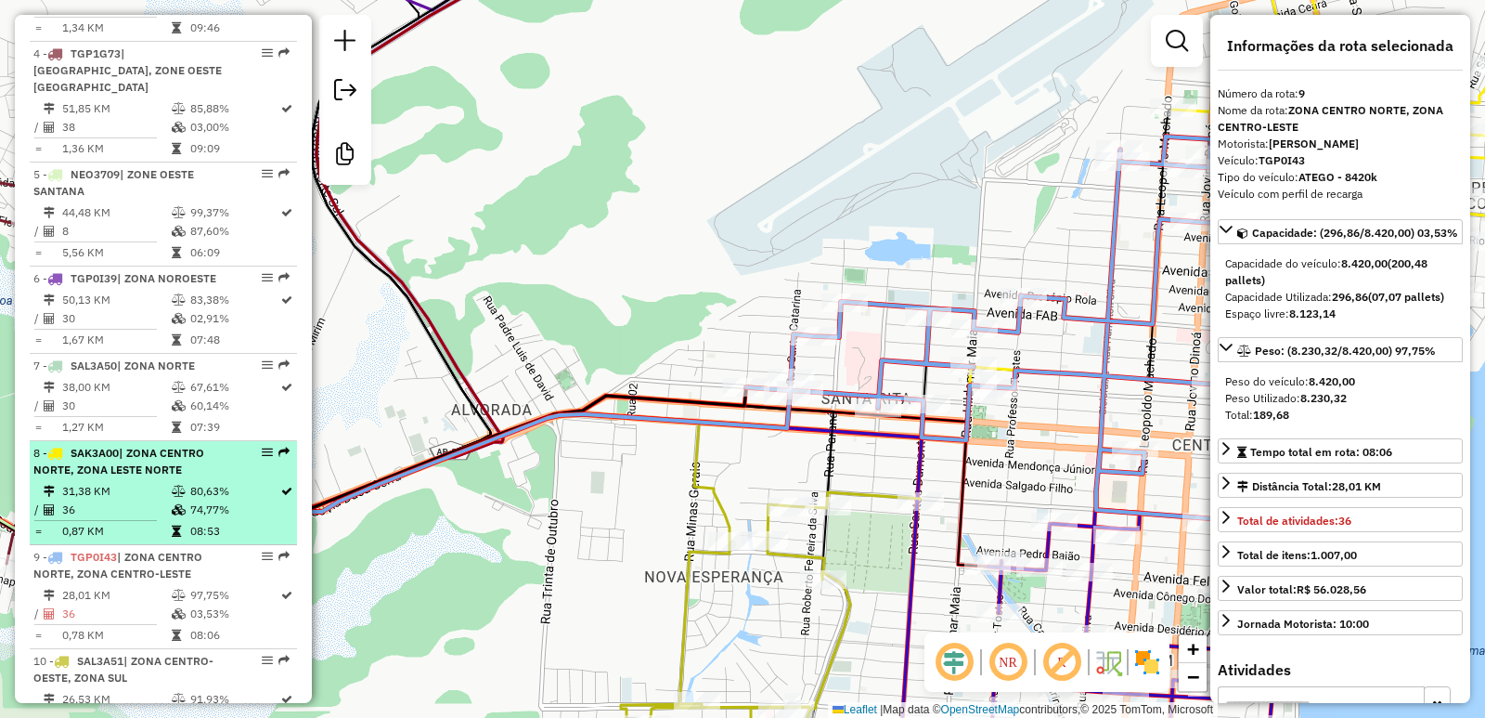
click at [142, 457] on span "| ZONA CENTRO NORTE, ZONA LESTE NORTE" at bounding box center [118, 461] width 171 height 31
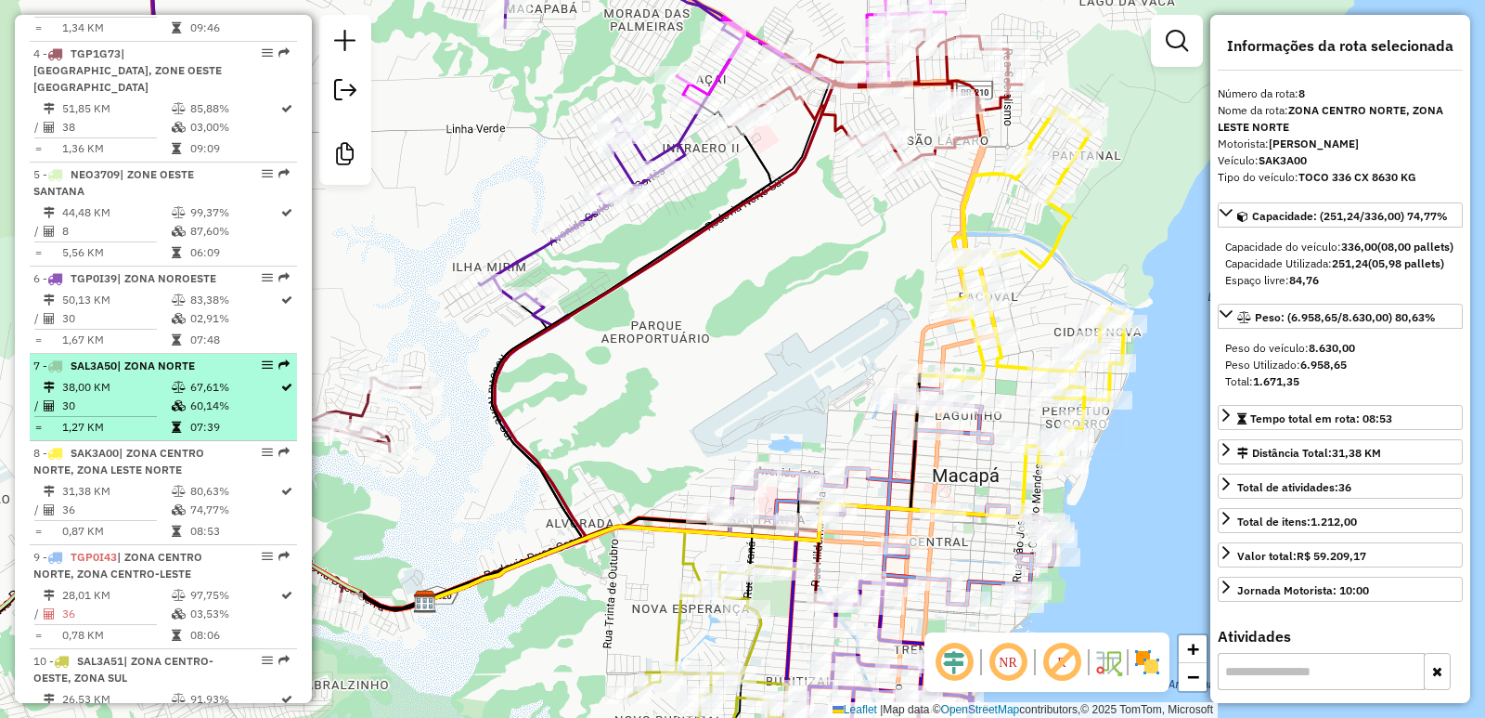
click at [129, 396] on td "30" at bounding box center [116, 405] width 110 height 19
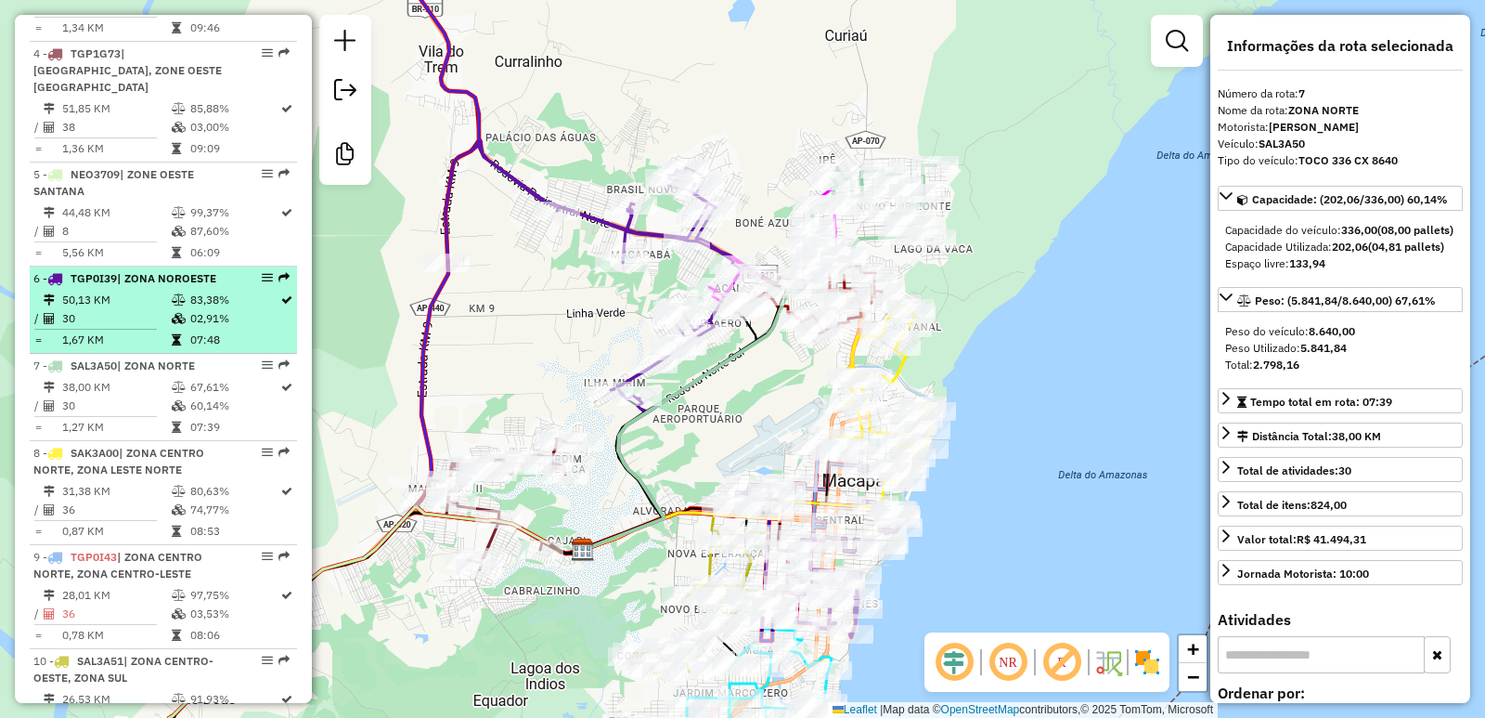
click at [172, 294] on icon at bounding box center [179, 299] width 14 height 11
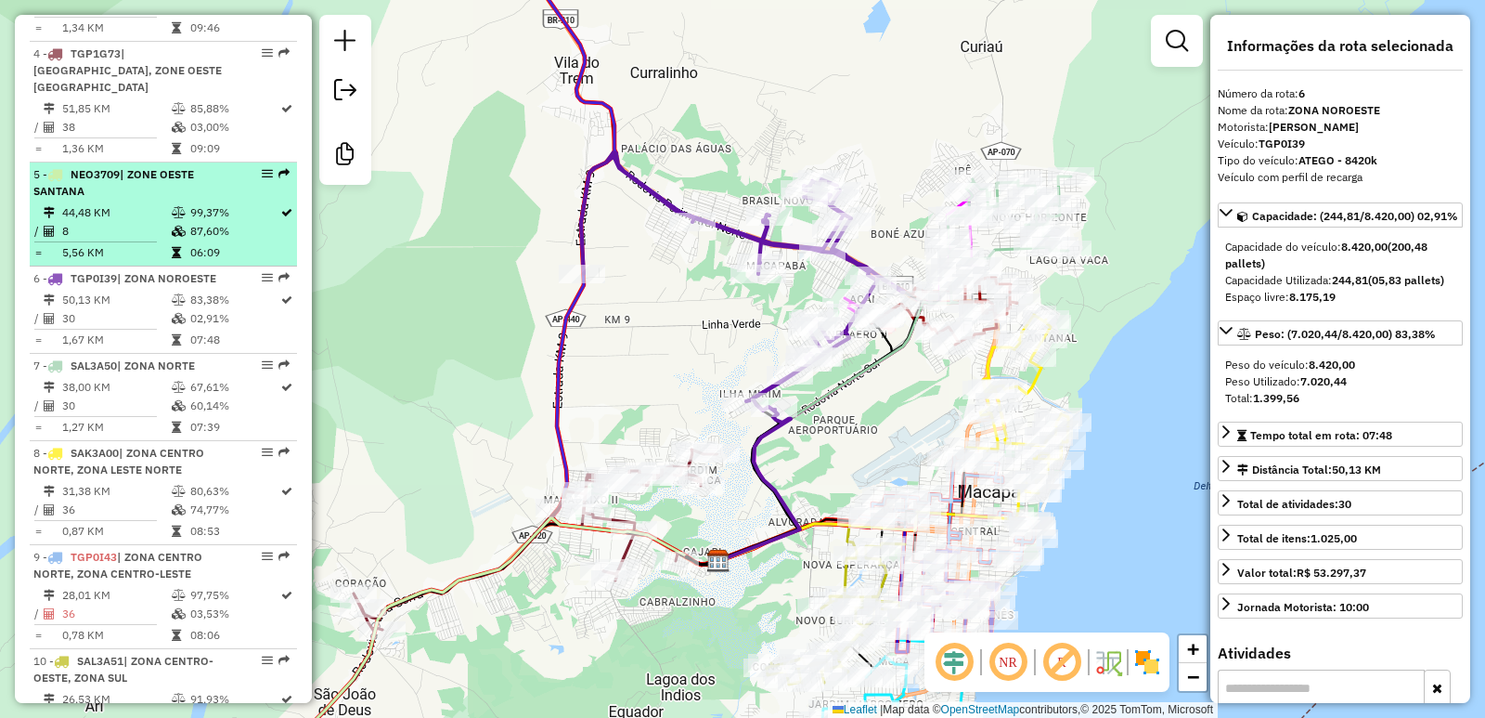
click at [153, 178] on div "5 - NEO3709 | [GEOGRAPHIC_DATA]" at bounding box center [131, 182] width 197 height 33
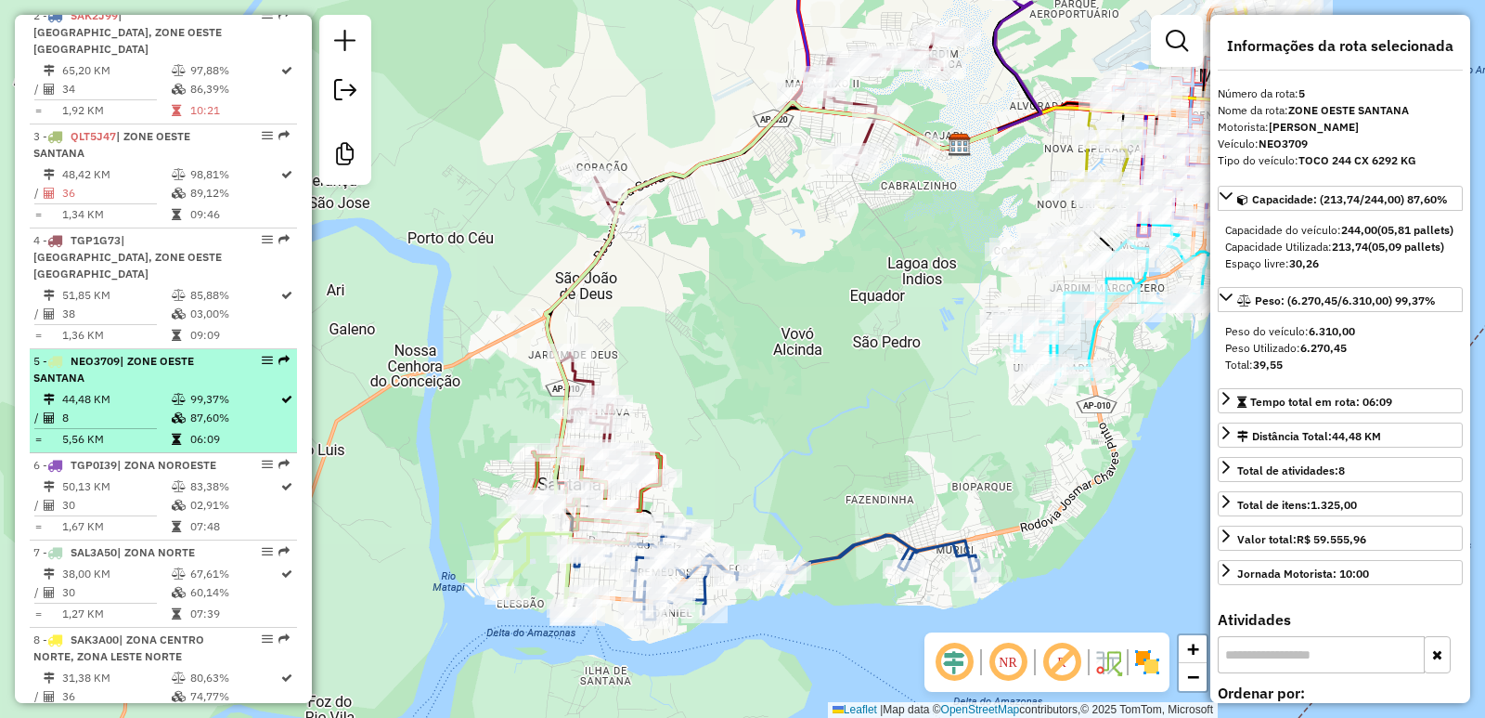
scroll to position [719, 0]
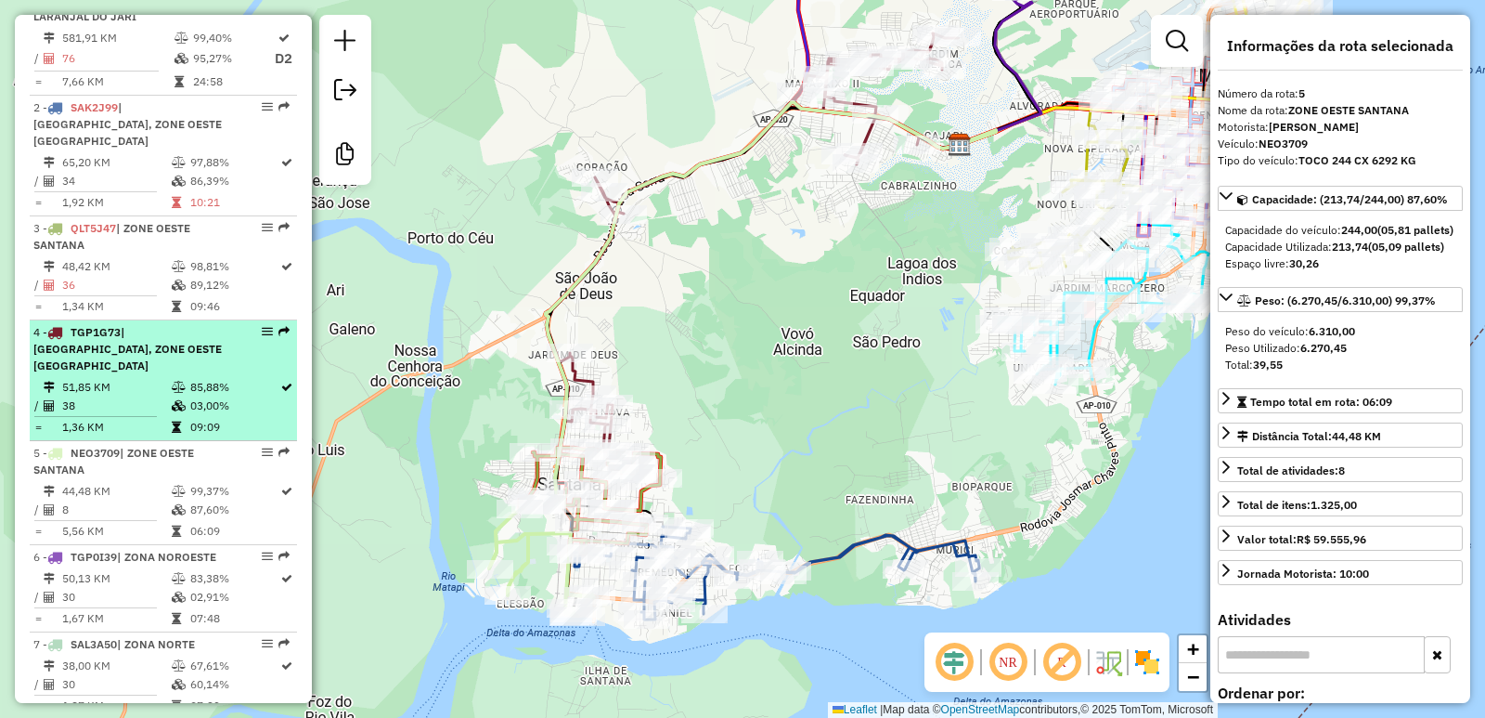
click at [155, 378] on td "51,85 KM" at bounding box center [116, 387] width 110 height 19
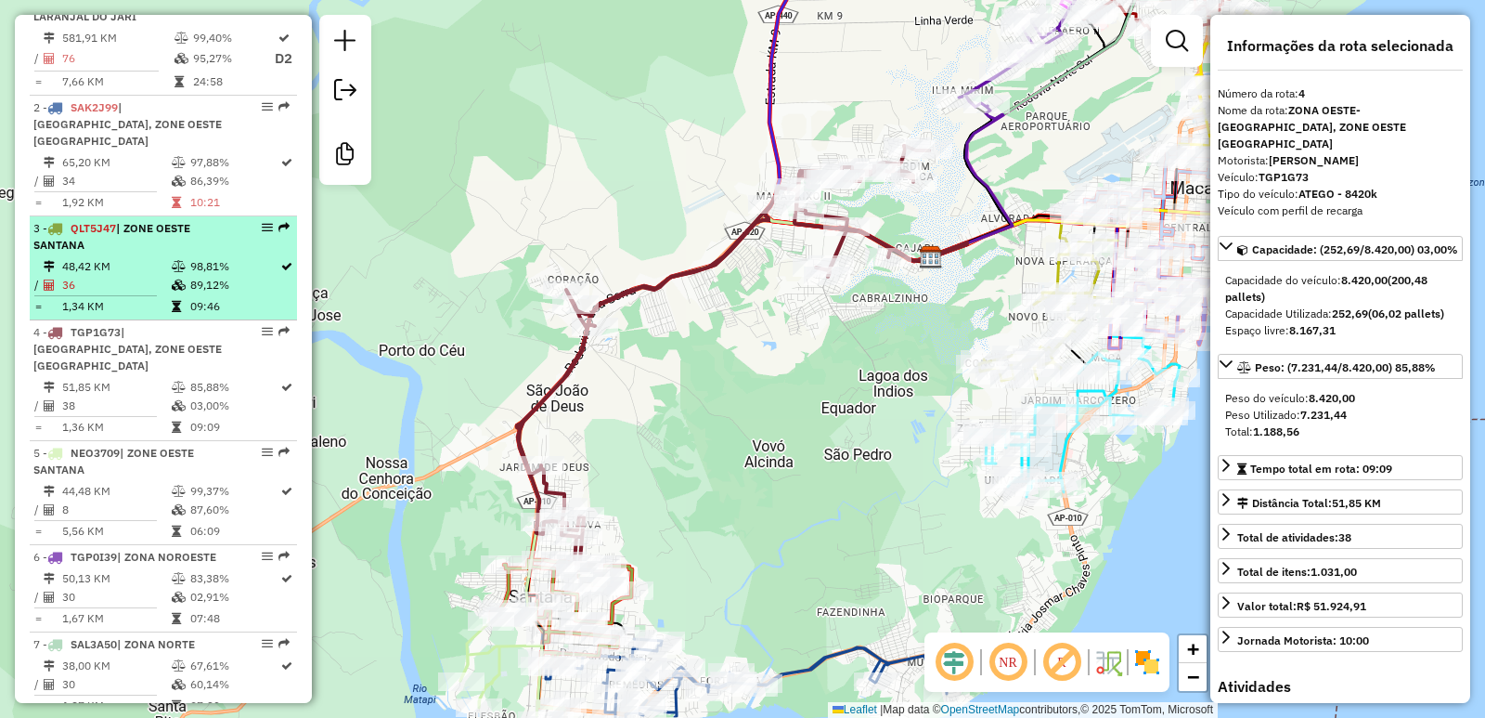
click at [139, 308] on td "1,34 KM" at bounding box center [116, 306] width 110 height 19
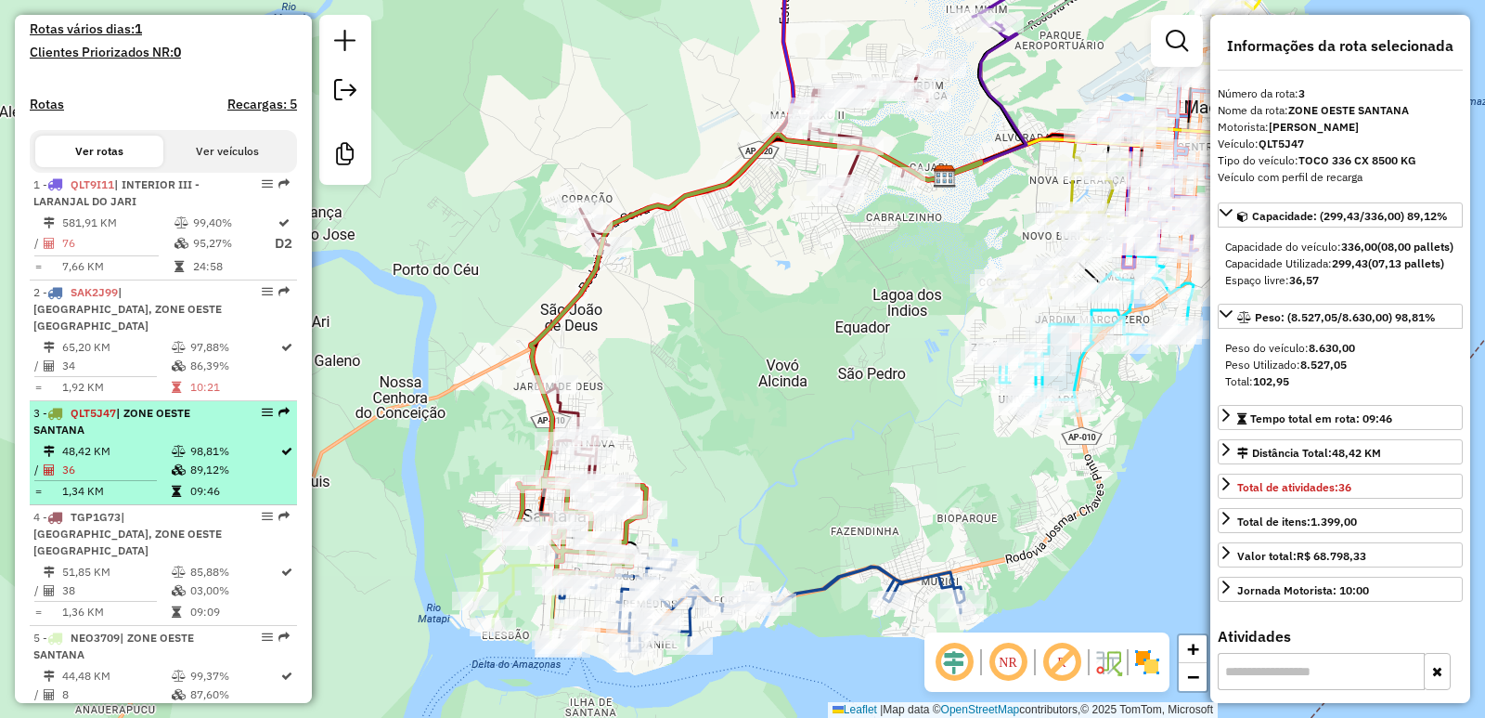
scroll to position [534, 0]
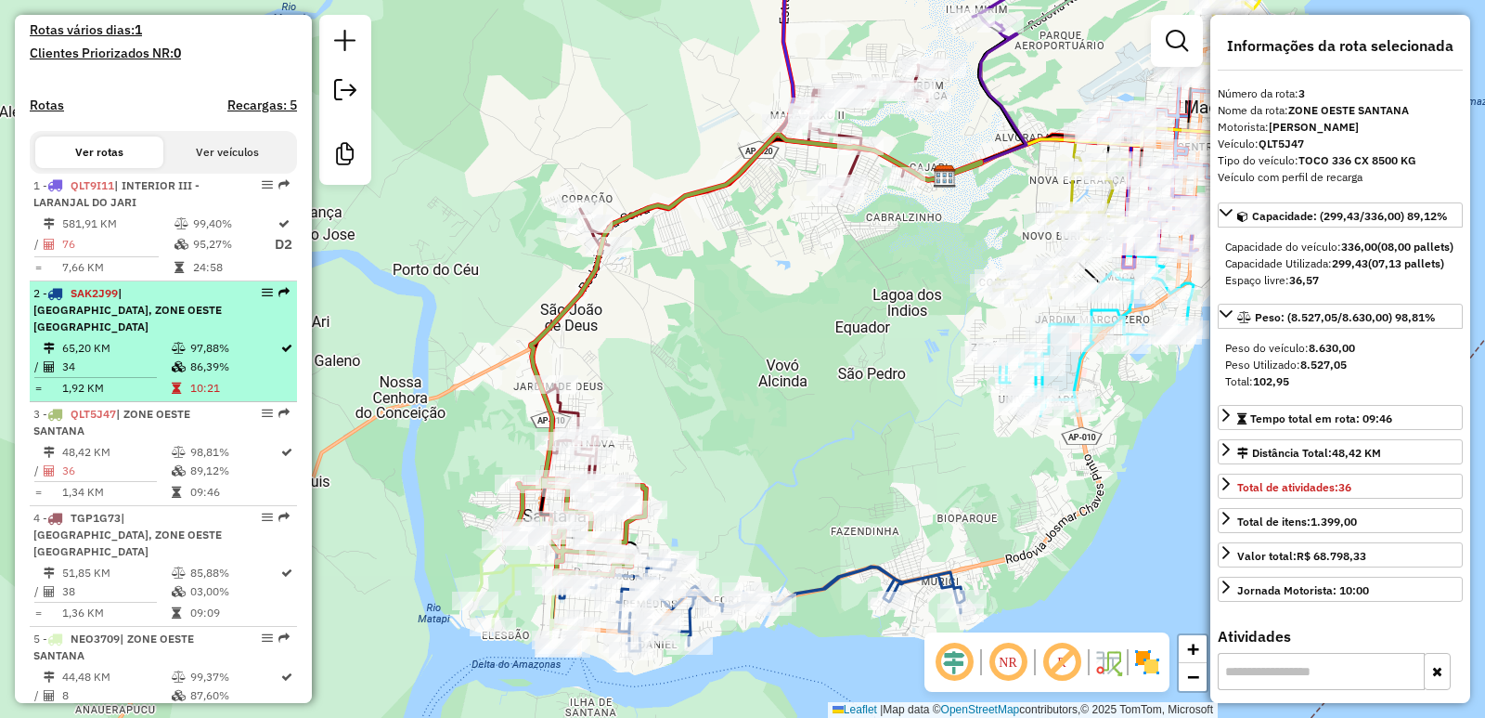
click at [142, 337] on li "2 - SAK2J99 | [GEOGRAPHIC_DATA], [GEOGRAPHIC_DATA] 65,20 KM 97,88% / 34 86,39% …" at bounding box center [163, 341] width 267 height 121
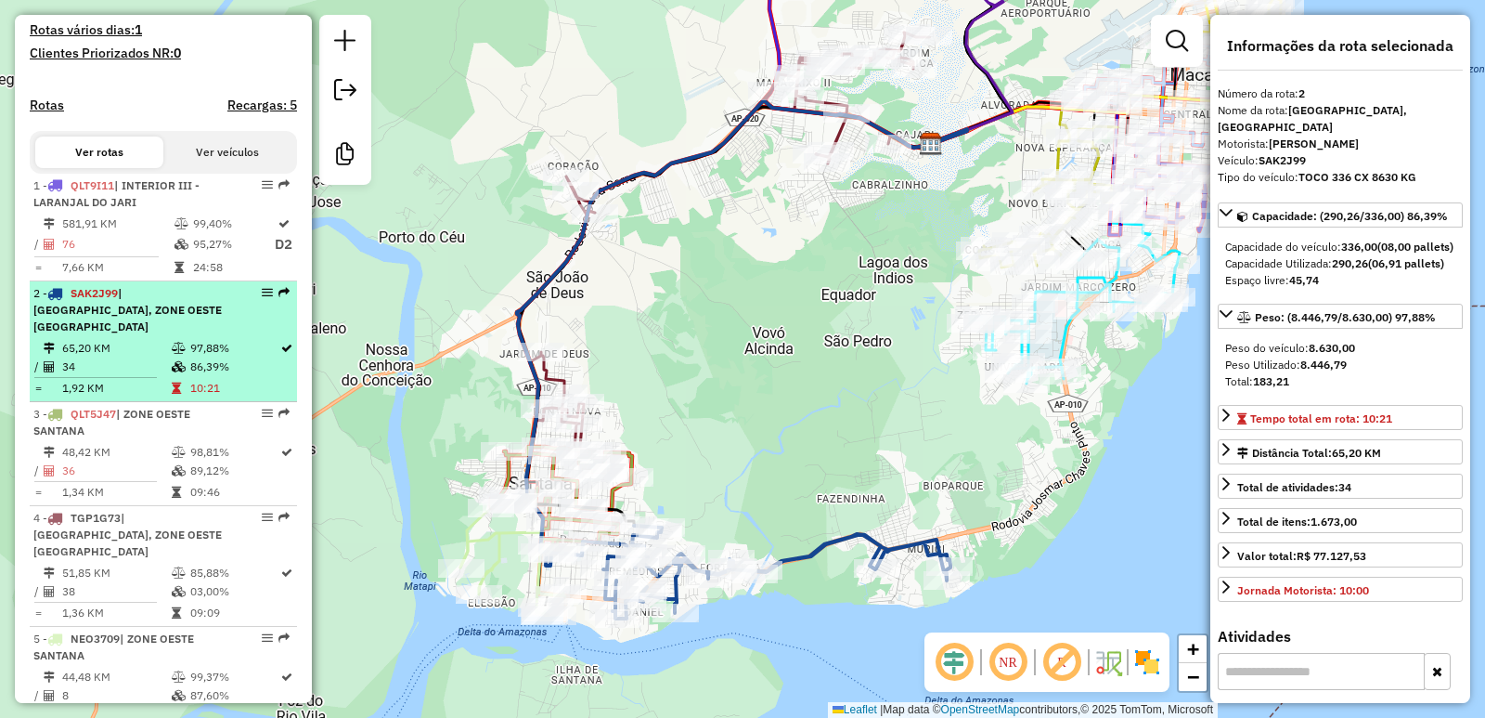
click at [143, 328] on span "| [GEOGRAPHIC_DATA], ZONE OESTE [GEOGRAPHIC_DATA]" at bounding box center [127, 309] width 188 height 47
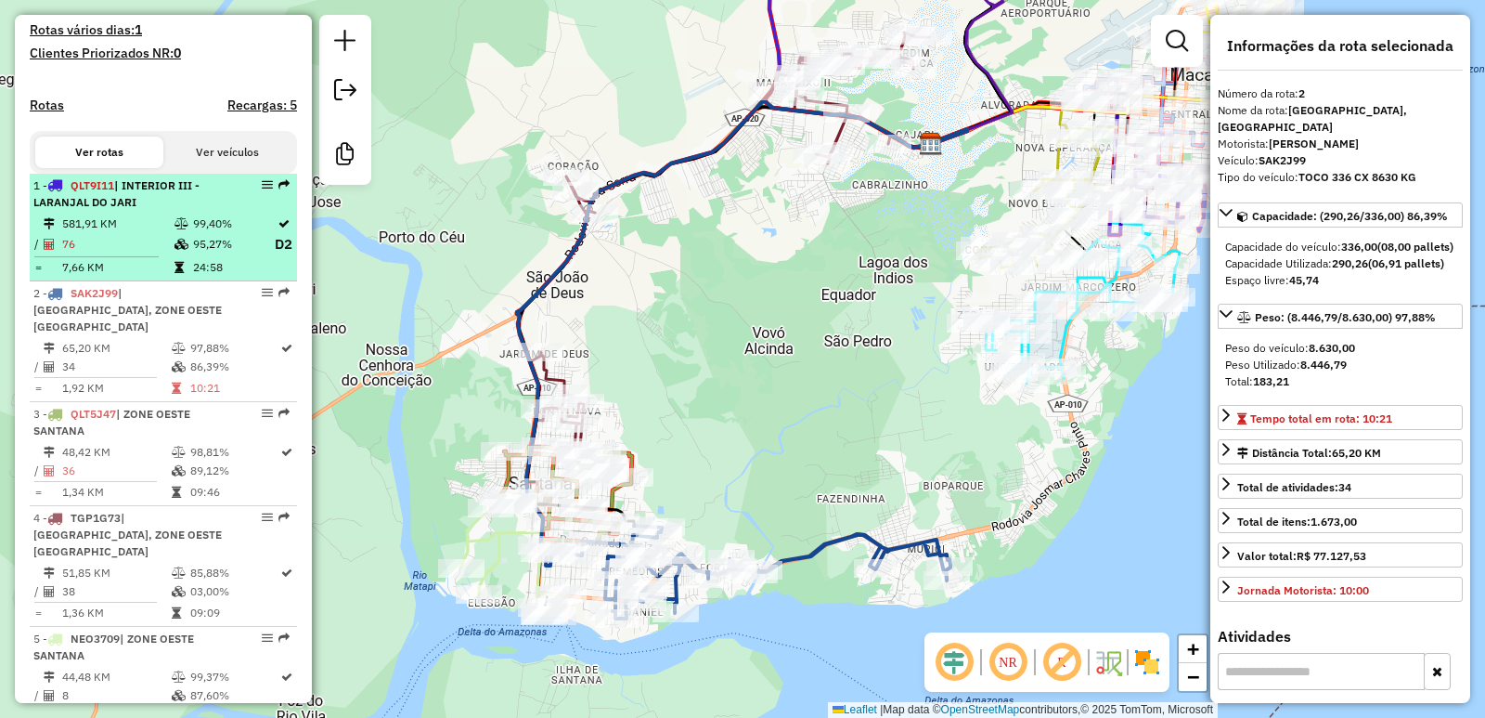
click at [141, 277] on td "7,66 KM" at bounding box center [117, 267] width 112 height 19
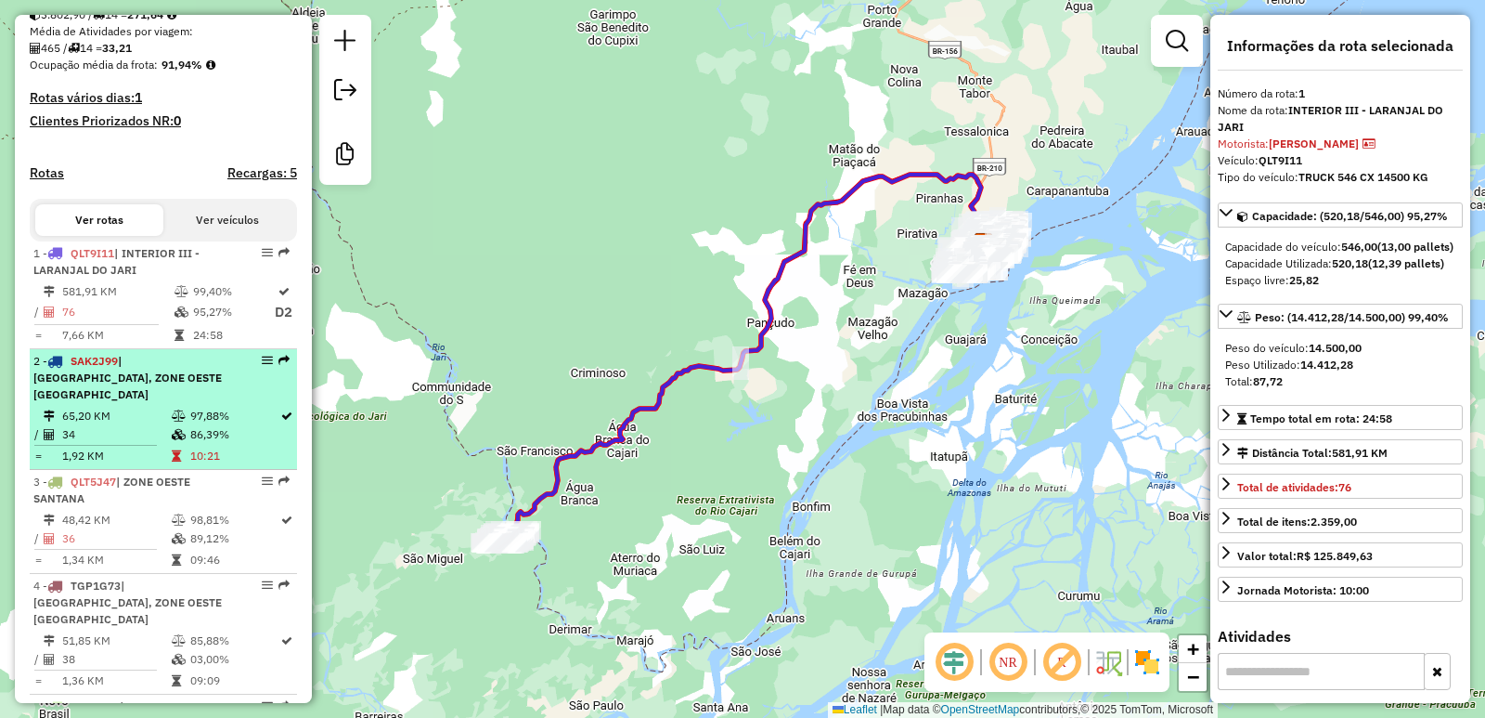
scroll to position [441, 0]
